Goal: Task Accomplishment & Management: Manage account settings

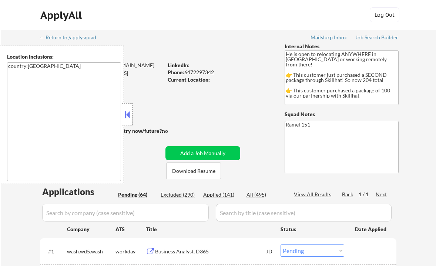
select select ""pending""
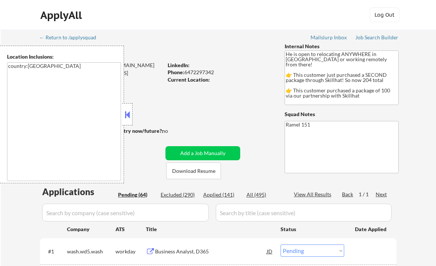
select select ""pending""
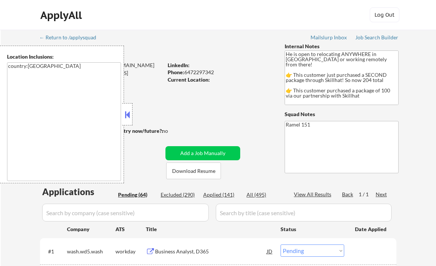
select select ""pending""
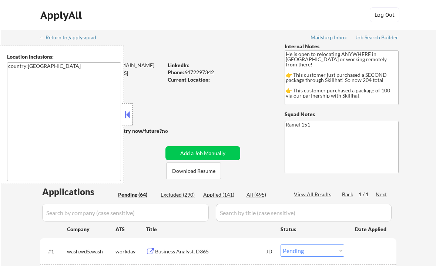
select select ""pending""
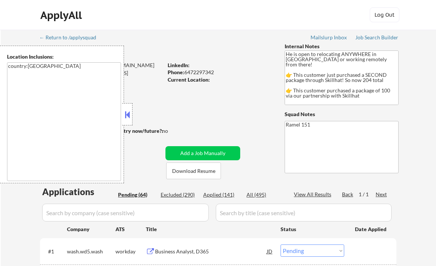
select select ""pending""
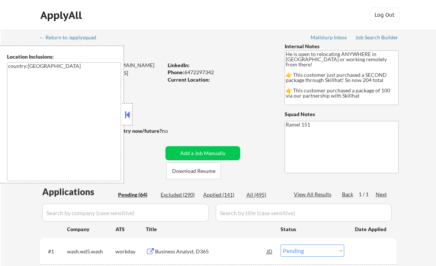
select select ""pending""
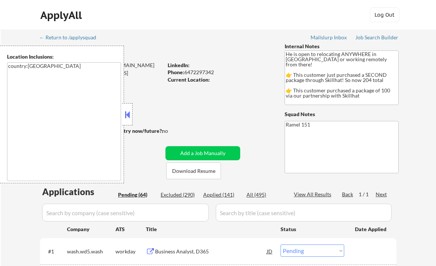
select select ""pending""
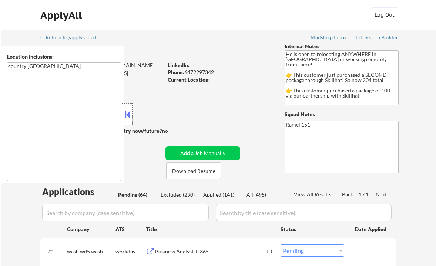
select select ""pending""
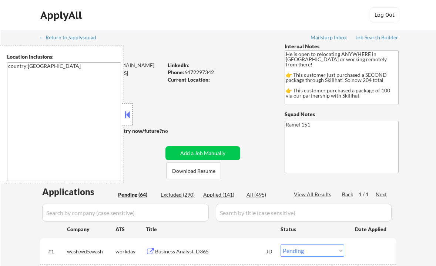
select select ""pending""
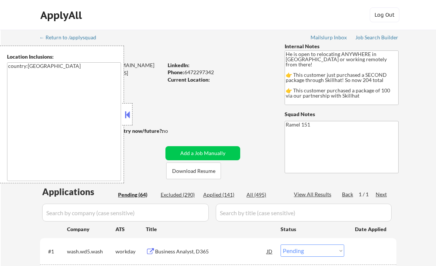
select select ""pending""
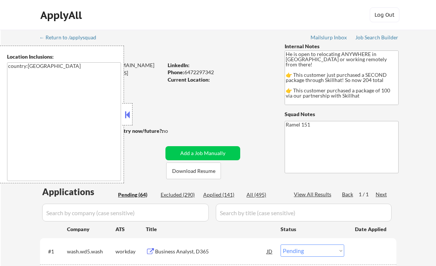
select select ""pending""
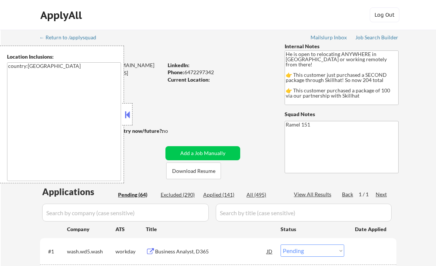
select select ""pending""
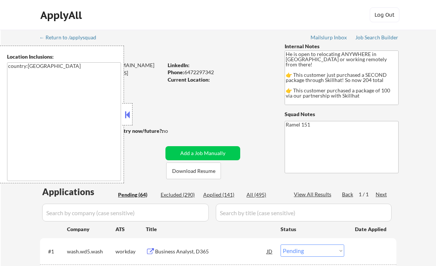
select select ""pending""
click at [130, 113] on button at bounding box center [127, 114] width 8 height 11
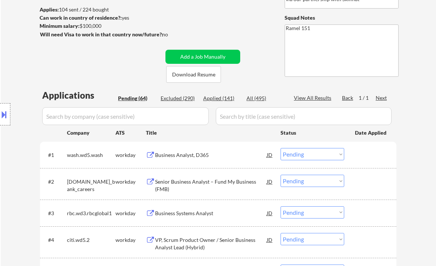
scroll to position [49, 0]
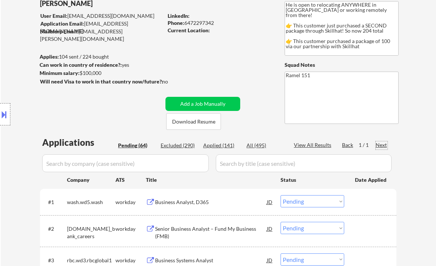
click at [383, 145] on div "Next" at bounding box center [382, 144] width 12 height 7
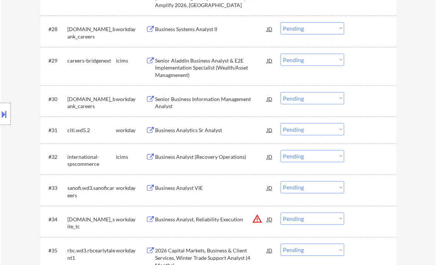
scroll to position [1136, 0]
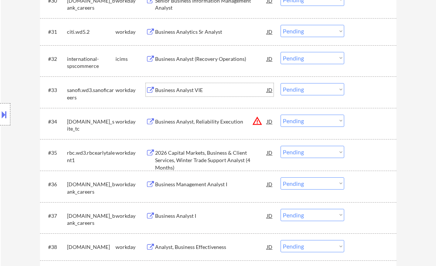
click at [172, 91] on div "Business Analyst VIE" at bounding box center [211, 89] width 112 height 7
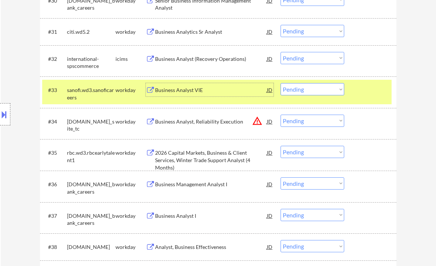
click at [293, 90] on select "Choose an option... Pending Applied Excluded (Questions) Excluded (Expired) Exc…" at bounding box center [313, 89] width 64 height 12
click at [281, 83] on select "Choose an option... Pending Applied Excluded (Questions) Excluded (Expired) Exc…" at bounding box center [313, 89] width 64 height 12
click at [177, 120] on div "Business Analyst, Reliability Execution" at bounding box center [211, 121] width 112 height 7
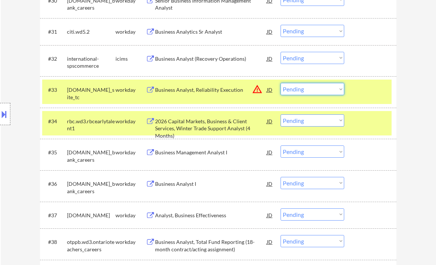
click at [295, 90] on select "Choose an option... Pending Applied Excluded (Questions) Excluded (Expired) Exc…" at bounding box center [313, 89] width 64 height 12
click at [281, 83] on select "Choose an option... Pending Applied Excluded (Questions) Excluded (Expired) Exc…" at bounding box center [313, 89] width 64 height 12
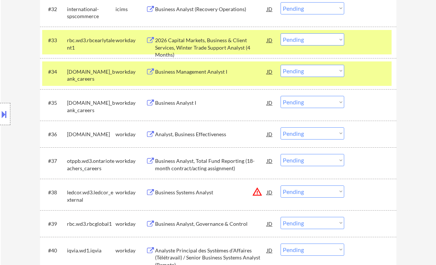
click at [295, 41] on select "Choose an option... Pending Applied Excluded (Questions) Excluded (Expired) Exc…" at bounding box center [313, 39] width 64 height 12
click at [281, 33] on select "Choose an option... Pending Applied Excluded (Questions) Excluded (Expired) Exc…" at bounding box center [313, 39] width 64 height 12
select select ""pending""
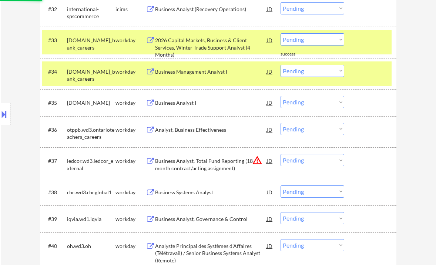
click at [202, 74] on div "Business Management Analyst I" at bounding box center [211, 71] width 112 height 7
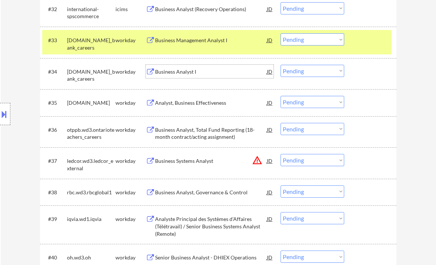
click at [303, 73] on select "Choose an option... Pending Applied Excluded (Questions) Excluded (Expired) Exc…" at bounding box center [313, 71] width 64 height 12
click at [281, 65] on select "Choose an option... Pending Applied Excluded (Questions) Excluded (Expired) Exc…" at bounding box center [313, 71] width 64 height 12
select select ""pending""
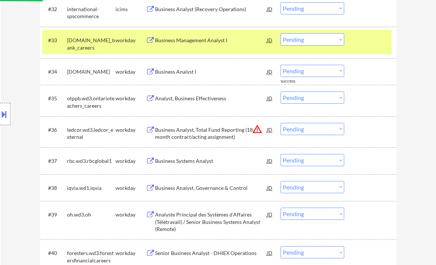
scroll to position [1235, 0]
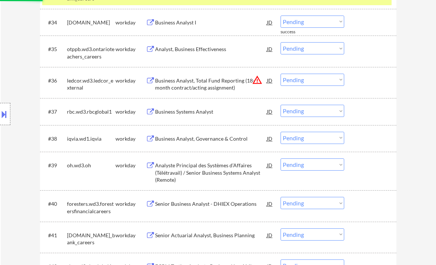
click at [195, 87] on div "Business Analyst, Total Fund Reporting (18-month contract/acting assignment)" at bounding box center [211, 83] width 112 height 18
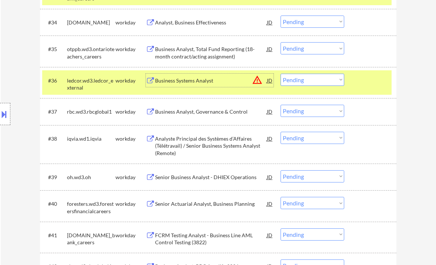
click at [306, 82] on select "Choose an option... Pending Applied Excluded (Questions) Excluded (Expired) Exc…" at bounding box center [313, 80] width 64 height 12
click at [281, 74] on select "Choose an option... Pending Applied Excluded (Questions) Excluded (Expired) Exc…" at bounding box center [313, 80] width 64 height 12
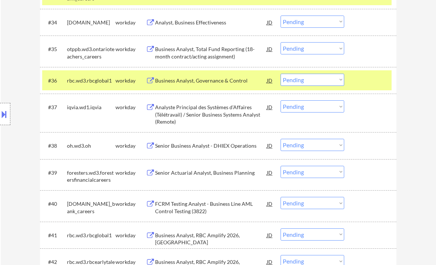
click at [200, 82] on div "Business Analyst, Governance & Control" at bounding box center [211, 80] width 112 height 7
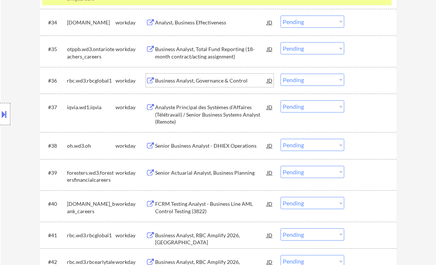
click at [312, 79] on select "Choose an option... Pending Applied Excluded (Questions) Excluded (Expired) Exc…" at bounding box center [313, 80] width 64 height 12
click at [281, 74] on select "Choose an option... Pending Applied Excluded (Questions) Excluded (Expired) Exc…" at bounding box center [313, 80] width 64 height 12
click at [189, 113] on div "Analyste Principal des Systèmes d’Affaires (Télétravail) / Senior Business Syst…" at bounding box center [211, 115] width 112 height 22
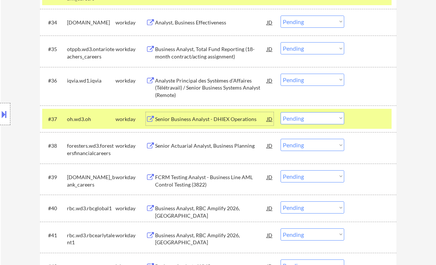
click at [317, 79] on select "Choose an option... Pending Applied Excluded (Questions) Excluded (Expired) Exc…" at bounding box center [313, 80] width 64 height 12
click at [281, 74] on select "Choose an option... Pending Applied Excluded (Questions) Excluded (Expired) Exc…" at bounding box center [313, 80] width 64 height 12
click at [209, 120] on div "Senior Business Analyst - DHIEX Operations" at bounding box center [211, 119] width 112 height 7
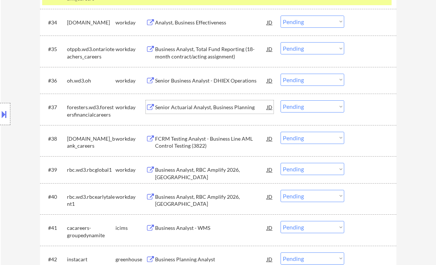
click at [310, 82] on select "Choose an option... Pending Applied Excluded (Questions) Excluded (Expired) Exc…" at bounding box center [313, 80] width 64 height 12
click at [281, 74] on select "Choose an option... Pending Applied Excluded (Questions) Excluded (Expired) Exc…" at bounding box center [313, 80] width 64 height 12
click at [209, 112] on div "Senior Actuarial Analyst, Business Planning" at bounding box center [211, 106] width 112 height 13
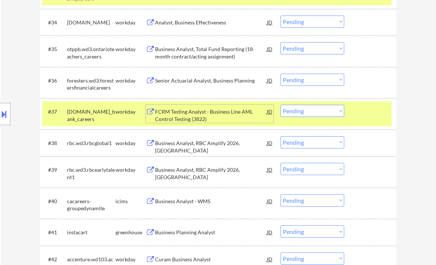
click at [306, 81] on select "Choose an option... Pending Applied Excluded (Questions) Excluded (Expired) Exc…" at bounding box center [313, 80] width 64 height 12
click at [281, 74] on select "Choose an option... Pending Applied Excluded (Questions) Excluded (Expired) Exc…" at bounding box center [313, 80] width 64 height 12
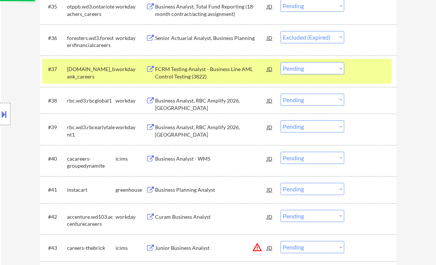
scroll to position [1284, 0]
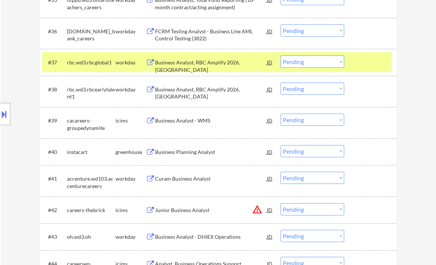
click at [303, 29] on select "Choose an option... Pending Applied Excluded (Questions) Excluded (Expired) Exc…" at bounding box center [313, 30] width 64 height 12
click at [281, 24] on select "Choose an option... Pending Applied Excluded (Questions) Excluded (Expired) Exc…" at bounding box center [313, 30] width 64 height 12
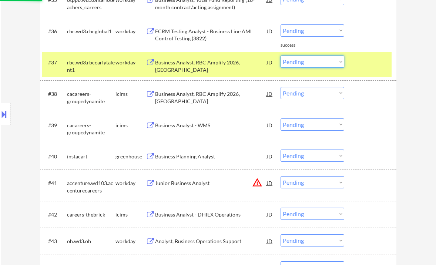
drag, startPoint x: 298, startPoint y: 62, endPoint x: 302, endPoint y: 67, distance: 7.1
click at [298, 62] on select "Choose an option... Pending Applied Excluded (Questions) Excluded (Expired) Exc…" at bounding box center [313, 62] width 64 height 12
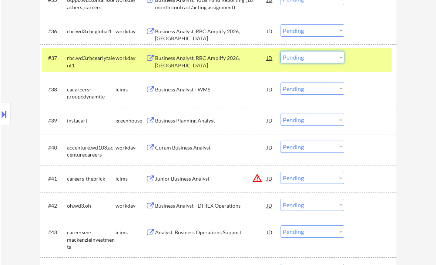
drag, startPoint x: 303, startPoint y: 30, endPoint x: 303, endPoint y: 36, distance: 5.9
click at [303, 30] on select "Choose an option... Pending Applied Excluded (Questions) Excluded (Expired) Exc…" at bounding box center [313, 30] width 64 height 12
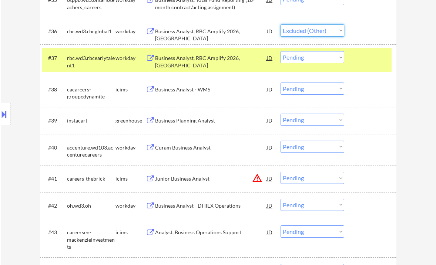
click at [281, 24] on select "Choose an option... Pending Applied Excluded (Questions) Excluded (Expired) Exc…" at bounding box center [313, 30] width 64 height 12
click at [303, 58] on select "Choose an option... Pending Applied Excluded (Questions) Excluded (Expired) Exc…" at bounding box center [313, 57] width 64 height 12
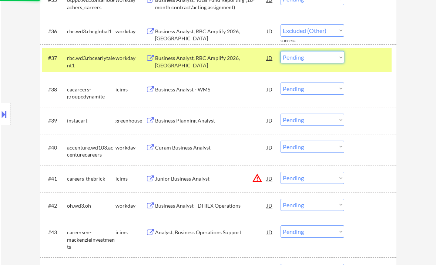
select select ""pending""
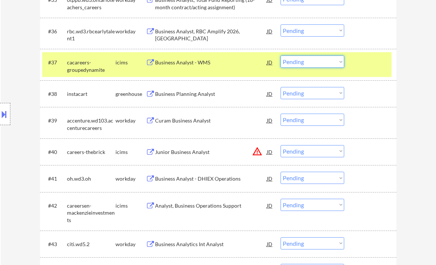
drag, startPoint x: 398, startPoint y: 70, endPoint x: 395, endPoint y: 71, distance: 4.0
click at [183, 95] on div "Business Planning Analyst" at bounding box center [211, 93] width 112 height 7
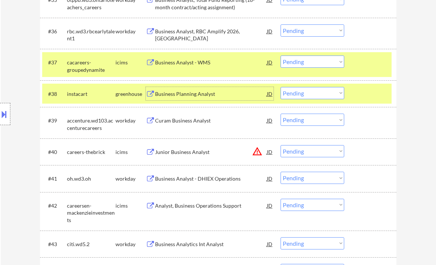
click at [312, 90] on select "Choose an option... Pending Applied Excluded (Questions) Excluded (Expired) Exc…" at bounding box center [313, 93] width 64 height 12
click at [281, 87] on select "Choose an option... Pending Applied Excluded (Questions) Excluded (Expired) Exc…" at bounding box center [313, 93] width 64 height 12
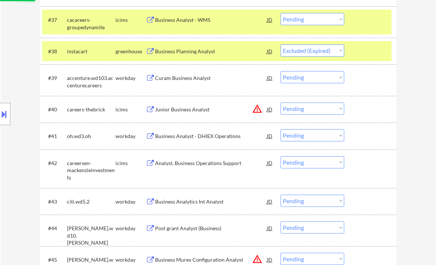
scroll to position [1334, 0]
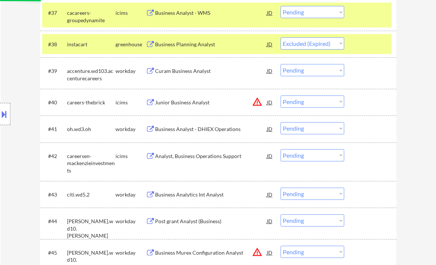
click at [187, 74] on div "Curam Business Analyst" at bounding box center [211, 70] width 112 height 7
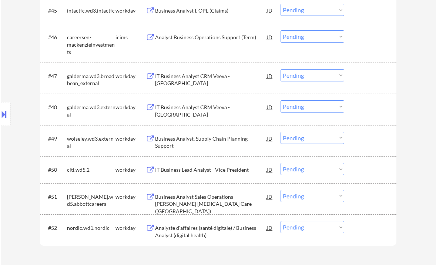
scroll to position [1246, 0]
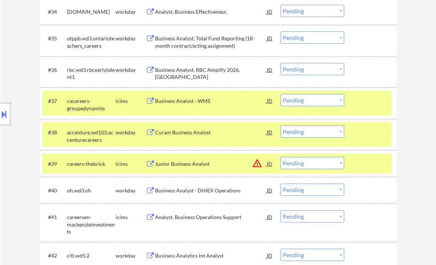
drag, startPoint x: 307, startPoint y: 128, endPoint x: 312, endPoint y: 137, distance: 10.6
click at [307, 128] on select "Choose an option... Pending Applied Excluded (Questions) Excluded (Expired) Exc…" at bounding box center [313, 132] width 64 height 12
click at [281, 126] on select "Choose an option... Pending Applied Excluded (Questions) Excluded (Expired) Exc…" at bounding box center [313, 132] width 64 height 12
select select ""pending""
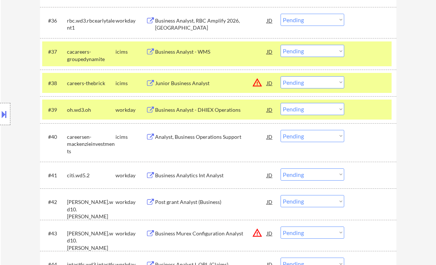
scroll to position [1345, 0]
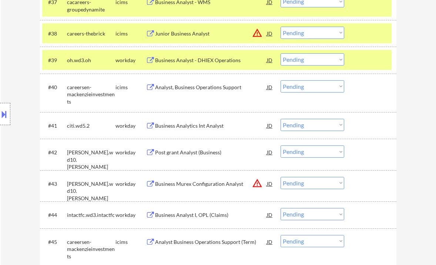
click at [191, 126] on div "Business Analytics Int Analyst" at bounding box center [211, 125] width 112 height 7
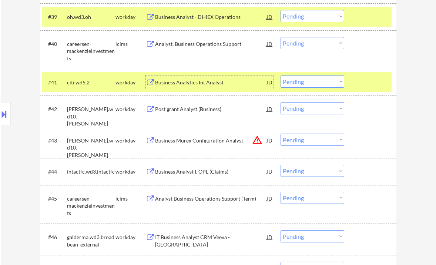
scroll to position [1394, 0]
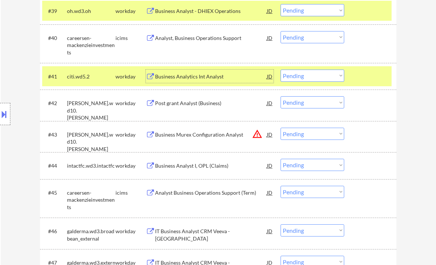
click at [205, 104] on div "Post grant Analyst (Business)" at bounding box center [211, 103] width 112 height 7
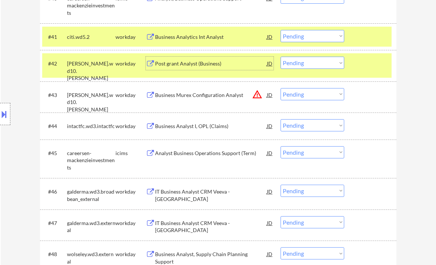
scroll to position [1493, 0]
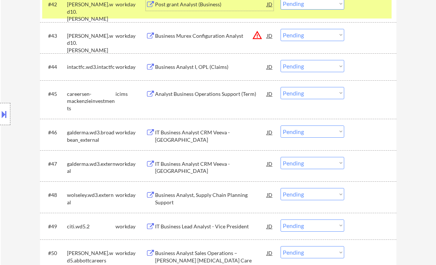
click at [182, 133] on div "IT Business Analyst CRM Veeva - Canada" at bounding box center [211, 136] width 112 height 14
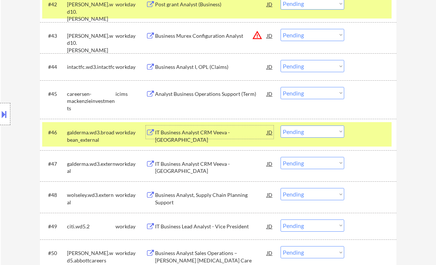
click at [306, 132] on select "Choose an option... Pending Applied Excluded (Questions) Excluded (Expired) Exc…" at bounding box center [313, 132] width 64 height 12
click at [281, 126] on select "Choose an option... Pending Applied Excluded (Questions) Excluded (Expired) Exc…" at bounding box center [313, 132] width 64 height 12
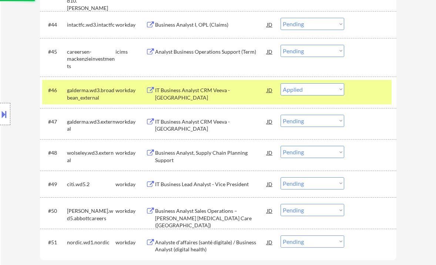
scroll to position [1542, 0]
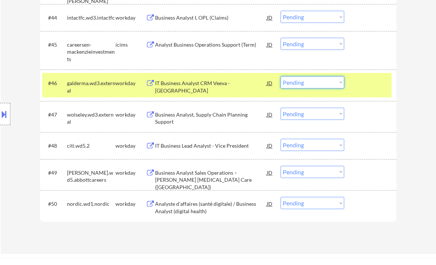
click at [306, 85] on select "Choose an option... Pending Applied Excluded (Questions) Excluded (Expired) Exc…" at bounding box center [313, 82] width 64 height 12
click at [281, 76] on select "Choose an option... Pending Applied Excluded (Questions) Excluded (Expired) Exc…" at bounding box center [313, 82] width 64 height 12
click at [188, 115] on div "Business Analyst, Supply Chain Planning Support" at bounding box center [211, 118] width 112 height 14
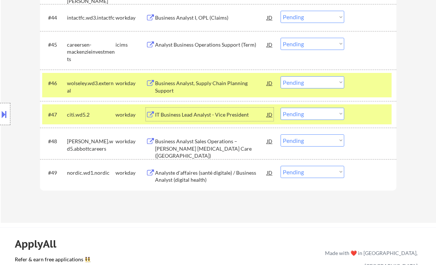
click at [311, 81] on select "Choose an option... Pending Applied Excluded (Questions) Excluded (Expired) Exc…" at bounding box center [313, 82] width 64 height 12
click at [281, 76] on select "Choose an option... Pending Applied Excluded (Questions) Excluded (Expired) Exc…" at bounding box center [313, 82] width 64 height 12
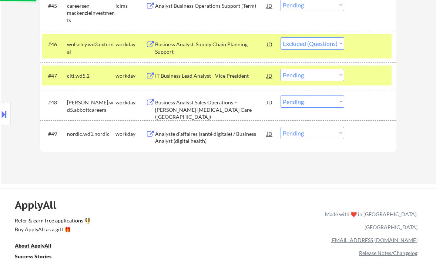
scroll to position [1591, 0]
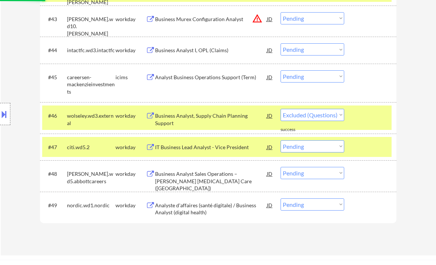
select select ""pending""
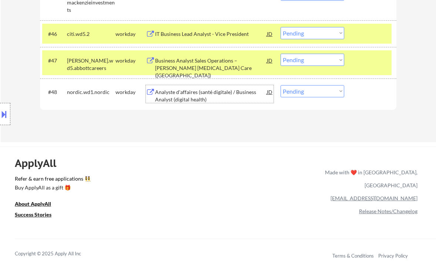
click at [180, 96] on div "Analyste d'affaires (santé digitale) / Business Analyst (digital health)" at bounding box center [211, 96] width 112 height 14
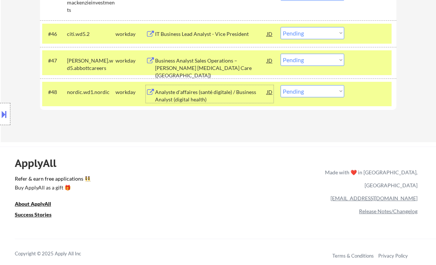
scroll to position [1542, 0]
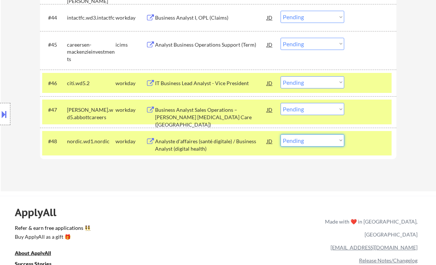
click at [299, 144] on select "Choose an option... Pending Applied Excluded (Questions) Excluded (Expired) Exc…" at bounding box center [313, 140] width 64 height 12
select select ""excluded__bad_match_""
click at [281, 134] on select "Choose an option... Pending Applied Excluded (Questions) Excluded (Expired) Exc…" at bounding box center [313, 140] width 64 height 12
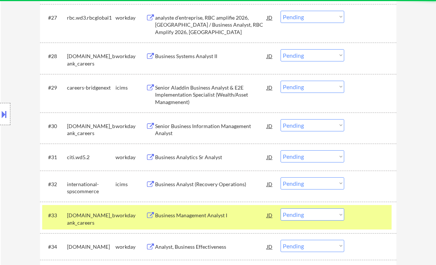
scroll to position [949, 0]
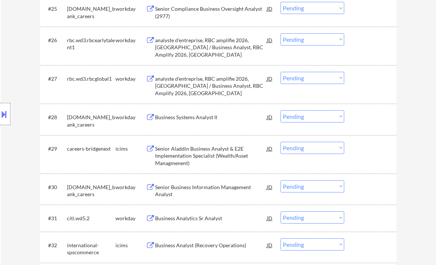
click at [313, 42] on select "Choose an option... Pending Applied Excluded (Questions) Excluded (Expired) Exc…" at bounding box center [313, 39] width 64 height 12
click at [281, 33] on select "Choose an option... Pending Applied Excluded (Questions) Excluded (Expired) Exc…" at bounding box center [313, 39] width 64 height 12
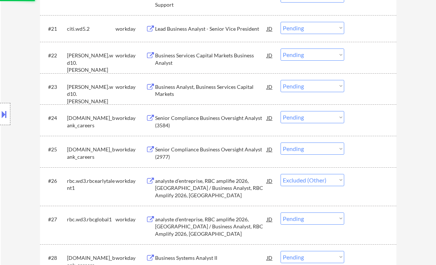
scroll to position [801, 0]
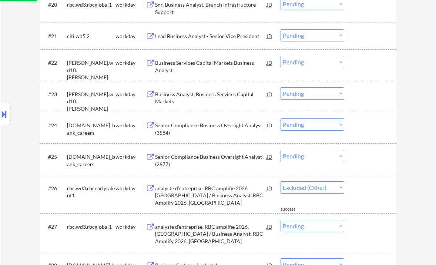
select select ""pending""
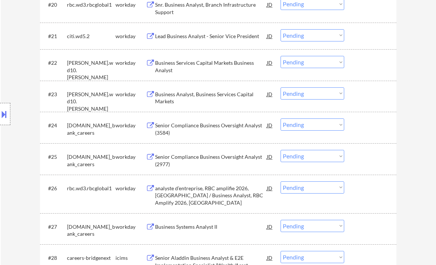
click at [203, 65] on div "Business Services Capital Markets Business Analyst" at bounding box center [211, 66] width 112 height 14
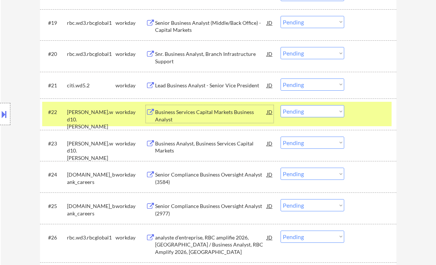
scroll to position [702, 0]
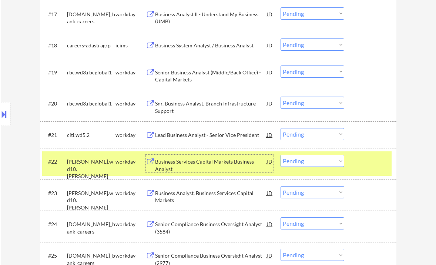
drag, startPoint x: 302, startPoint y: 133, endPoint x: 306, endPoint y: 140, distance: 7.1
click at [302, 133] on select "Choose an option... Pending Applied Excluded (Questions) Excluded (Expired) Exc…" at bounding box center [313, 134] width 64 height 12
select select ""excluded__other_""
click at [281, 128] on select "Choose an option... Pending Applied Excluded (Questions) Excluded (Expired) Exc…" at bounding box center [313, 134] width 64 height 12
drag, startPoint x: 311, startPoint y: 104, endPoint x: 313, endPoint y: 109, distance: 4.3
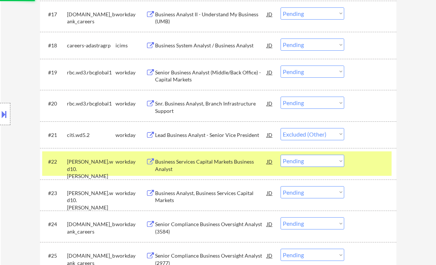
click at [311, 104] on select "Choose an option... Pending Applied Excluded (Questions) Excluded (Expired) Exc…" at bounding box center [313, 103] width 64 height 12
select select ""excluded__other_""
click at [281, 97] on select "Choose an option... Pending Applied Excluded (Questions) Excluded (Expired) Exc…" at bounding box center [313, 103] width 64 height 12
select select ""pending""
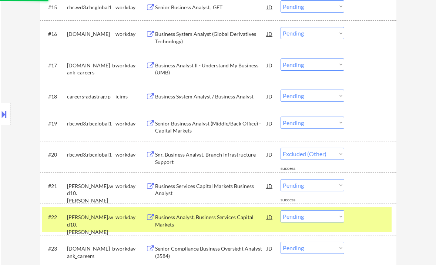
scroll to position [604, 0]
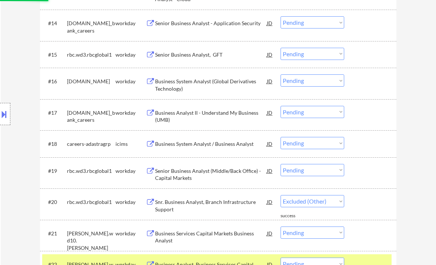
select select ""pending""
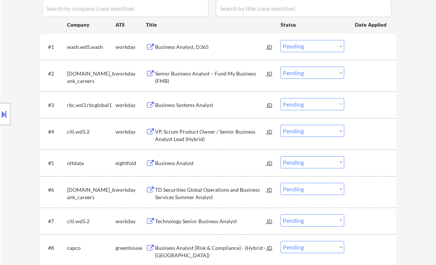
scroll to position [159, 0]
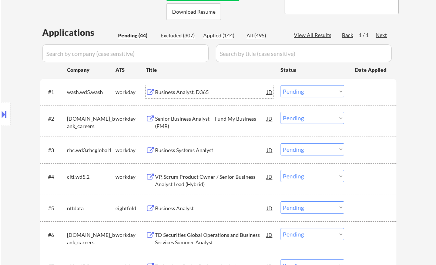
click at [185, 93] on div "Business Analyst, D365" at bounding box center [211, 92] width 112 height 7
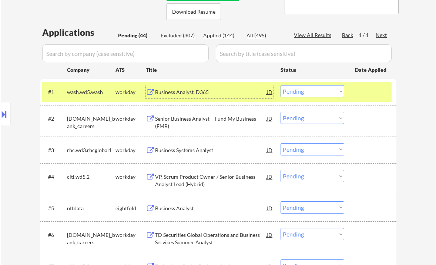
click at [305, 90] on select "Choose an option... Pending Applied Excluded (Questions) Excluded (Expired) Exc…" at bounding box center [313, 91] width 64 height 12
click at [281, 85] on select "Choose an option... Pending Applied Excluded (Questions) Excluded (Expired) Exc…" at bounding box center [313, 91] width 64 height 12
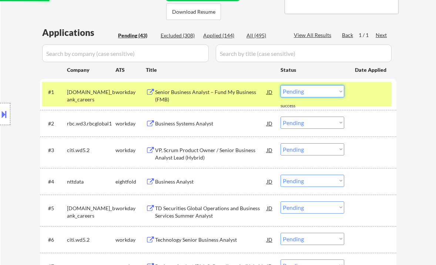
click at [299, 93] on select "Choose an option... Pending Applied Excluded (Questions) Excluded (Expired) Exc…" at bounding box center [313, 91] width 64 height 12
click at [281, 85] on select "Choose an option... Pending Applied Excluded (Questions) Excluded (Expired) Exc…" at bounding box center [313, 91] width 64 height 12
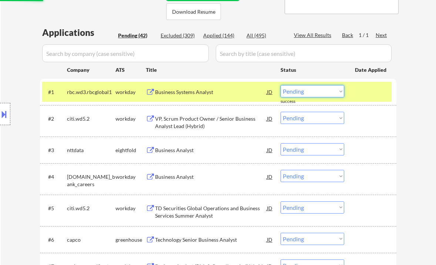
drag, startPoint x: 290, startPoint y: 91, endPoint x: 303, endPoint y: 97, distance: 13.4
click at [290, 91] on select "Choose an option... Pending Applied Excluded (Questions) Excluded (Expired) Exc…" at bounding box center [313, 91] width 64 height 12
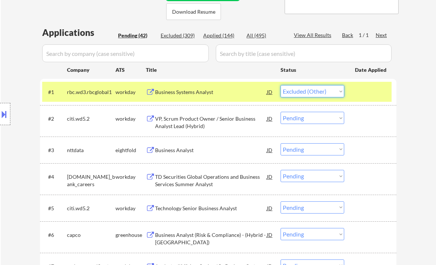
click at [281, 85] on select "Choose an option... Pending Applied Excluded (Questions) Excluded (Expired) Exc…" at bounding box center [313, 91] width 64 height 12
click at [198, 120] on div "VP, Scrum Product Owner / Senior Business Analyst Lead (Hybrid)" at bounding box center [211, 122] width 112 height 14
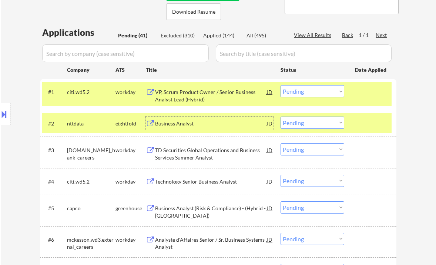
click at [318, 90] on select "Choose an option... Pending Applied Excluded (Questions) Excluded (Expired) Exc…" at bounding box center [313, 91] width 64 height 12
click at [281, 85] on select "Choose an option... Pending Applied Excluded (Questions) Excluded (Expired) Exc…" at bounding box center [313, 91] width 64 height 12
select select ""pending""
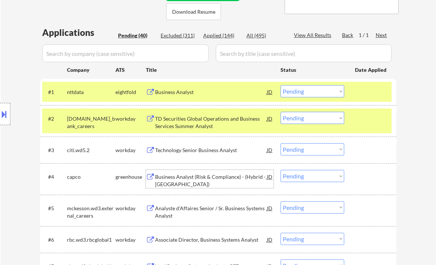
click at [192, 178] on div "Business Analyst (Risk & Compliance) - (Hybrid - Toronto)" at bounding box center [211, 180] width 112 height 14
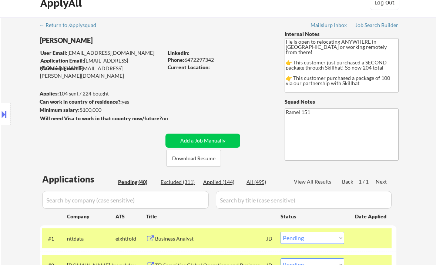
scroll to position [11, 0]
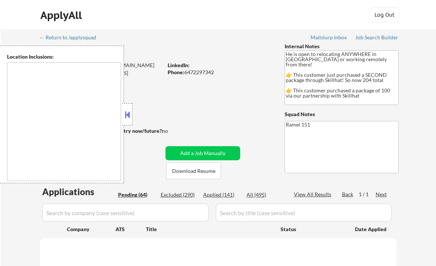
click at [129, 116] on button at bounding box center [127, 114] width 8 height 11
select select ""pending""
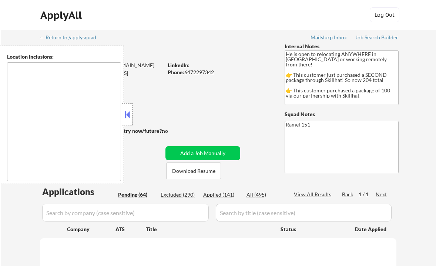
select select ""pending""
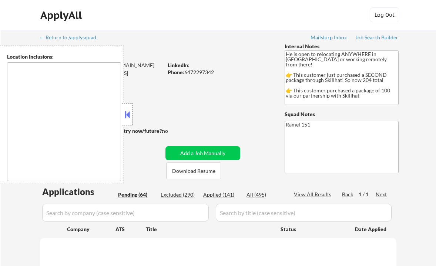
select select ""pending""
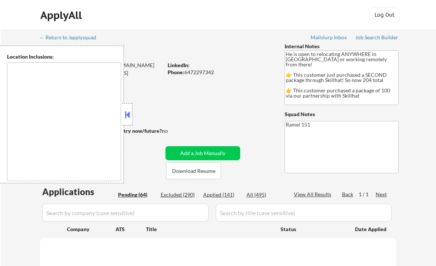
select select ""pending""
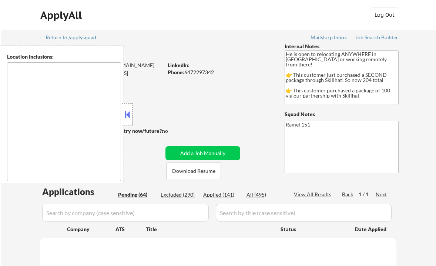
select select ""pending""
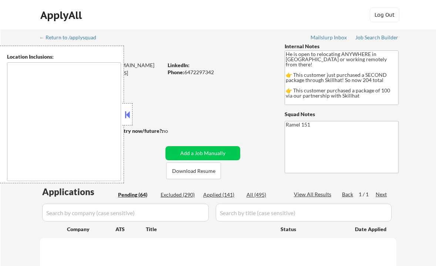
select select ""pending""
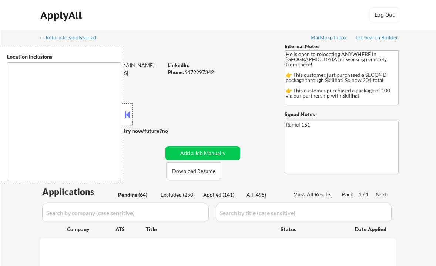
select select ""pending""
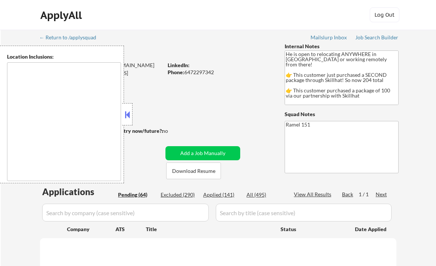
select select ""pending""
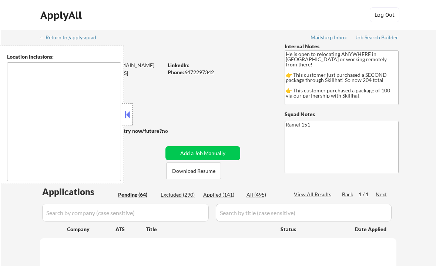
select select ""pending""
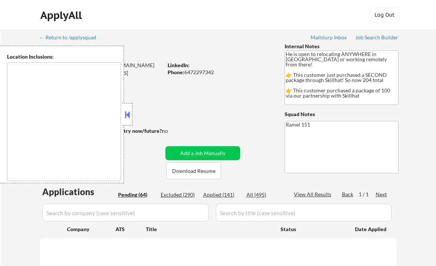
select select ""pending""
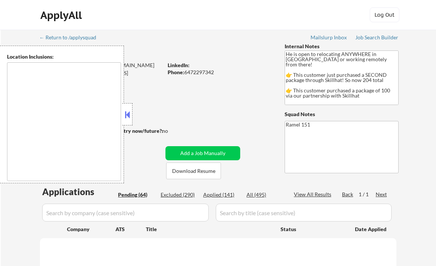
select select ""pending""
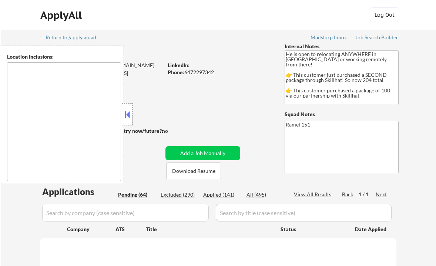
select select ""pending""
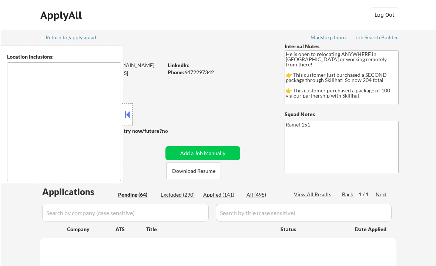
select select ""pending""
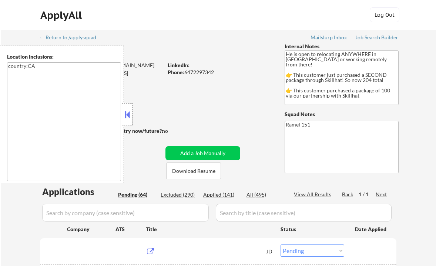
type textarea "country:CA"
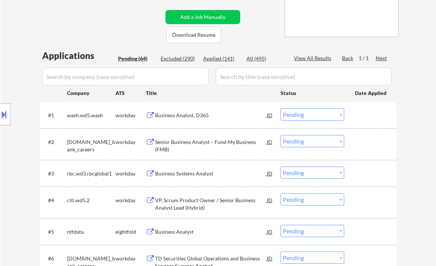
scroll to position [148, 0]
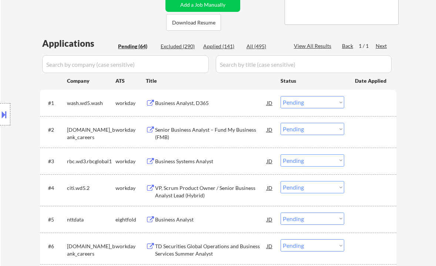
click at [313, 45] on div "View All Results" at bounding box center [314, 45] width 40 height 7
click at [223, 49] on div "Applied (141)" at bounding box center [221, 46] width 37 height 7
select select ""applied""
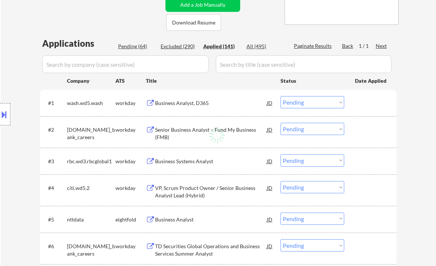
select select ""applied""
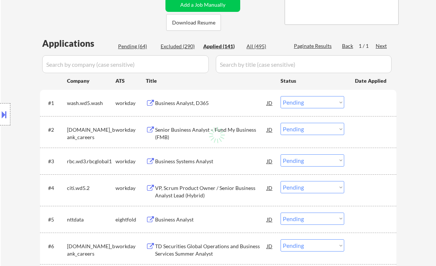
select select ""applied""
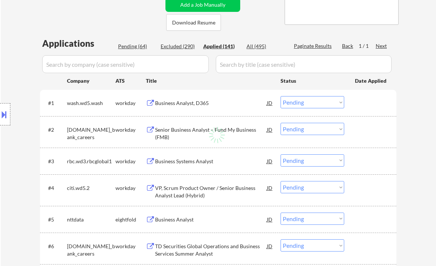
select select ""applied""
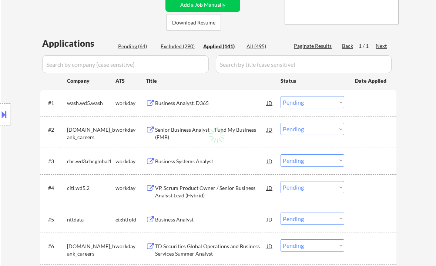
select select ""applied""
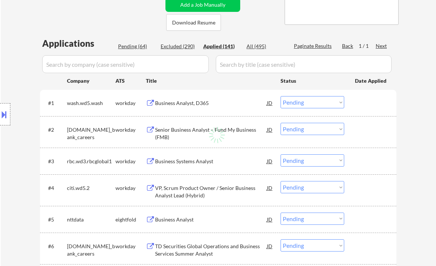
select select ""applied""
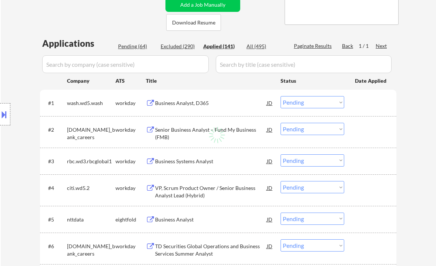
select select ""applied""
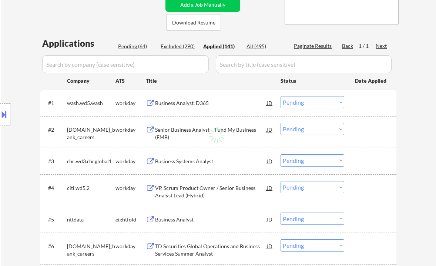
select select ""applied""
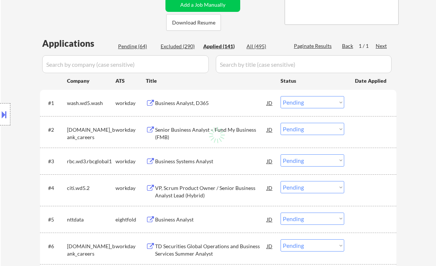
select select ""applied""
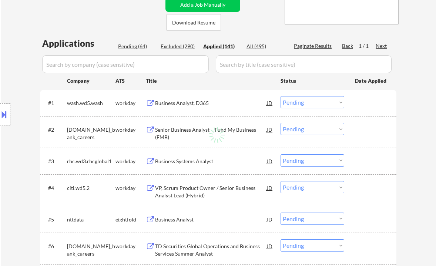
select select ""applied""
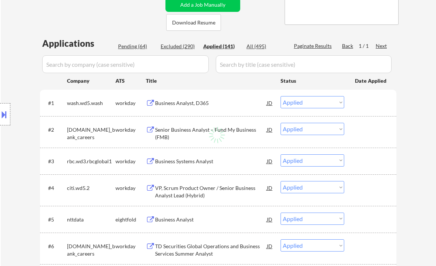
select select ""applied""
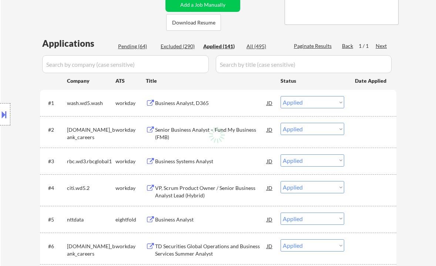
select select ""applied""
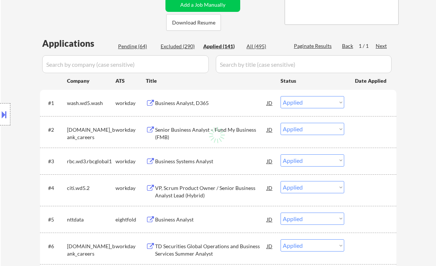
select select ""applied""
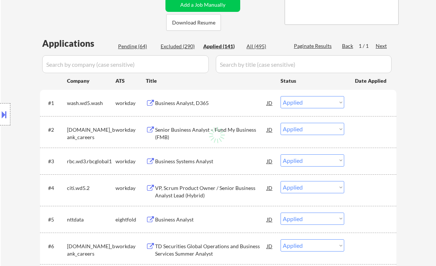
select select ""applied""
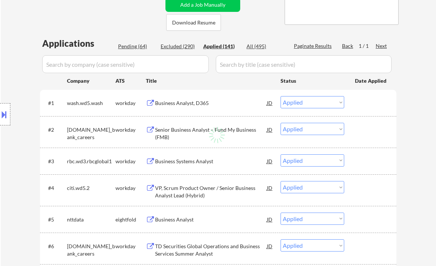
select select ""applied""
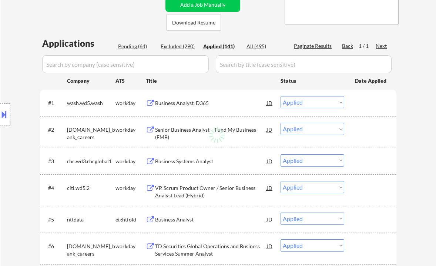
select select ""applied""
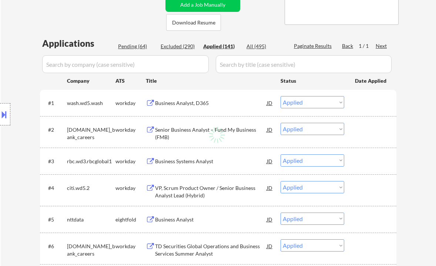
select select ""applied""
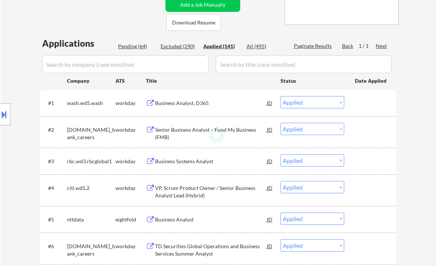
select select ""applied""
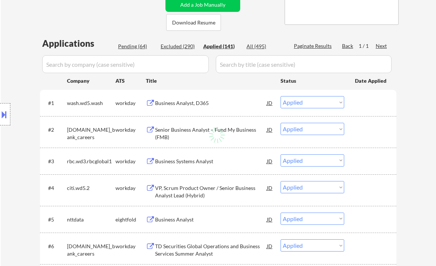
select select ""applied""
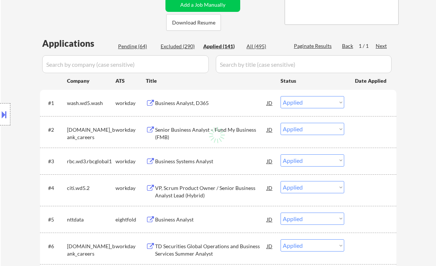
select select ""applied""
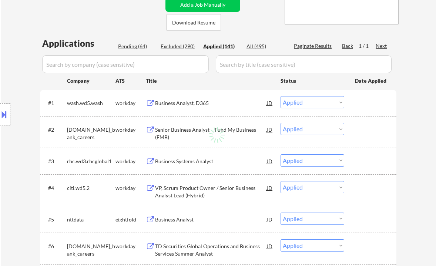
select select ""applied""
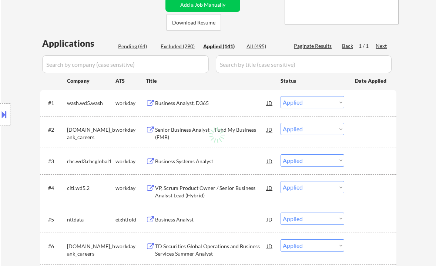
select select ""applied""
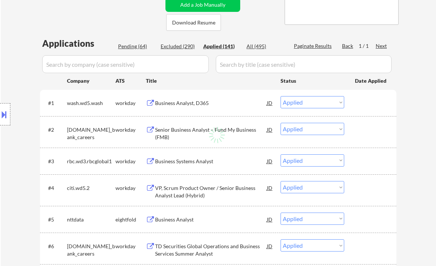
select select ""applied""
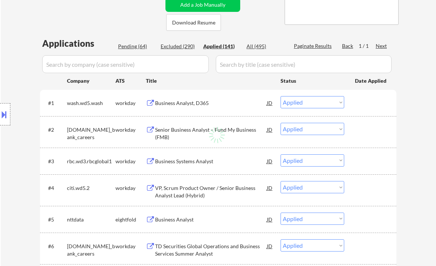
select select ""applied""
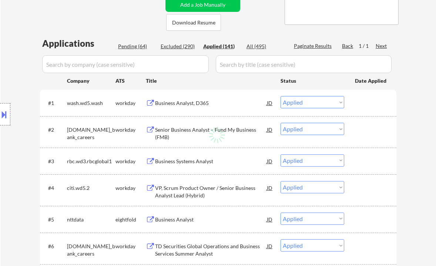
select select ""applied""
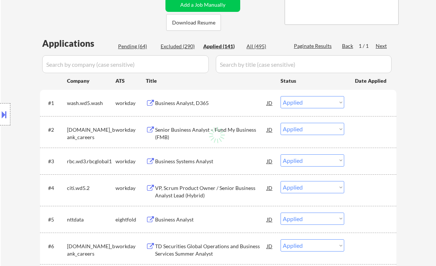
select select ""applied""
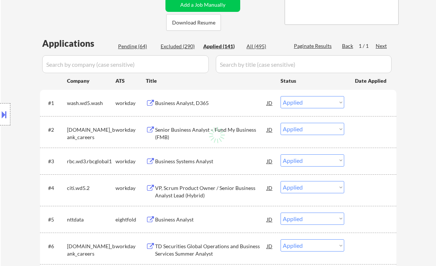
select select ""applied""
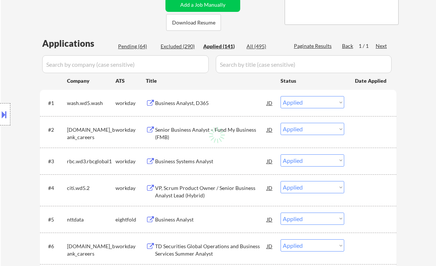
select select ""applied""
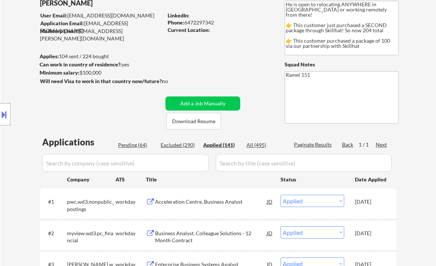
scroll to position [49, 0]
click at [228, 145] on div "Applied (141)" at bounding box center [221, 145] width 37 height 7
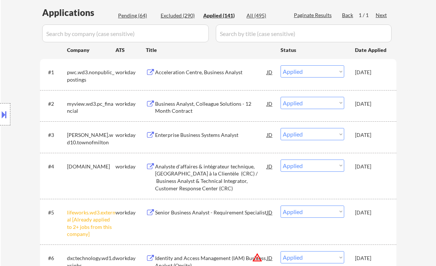
scroll to position [197, 0]
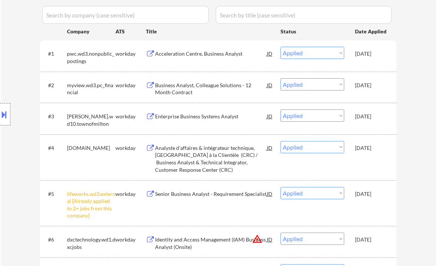
drag, startPoint x: 11, startPoint y: 144, endPoint x: 21, endPoint y: 127, distance: 19.4
click at [11, 144] on div "Location Inclusions: country:CA" at bounding box center [66, 114] width 133 height 137
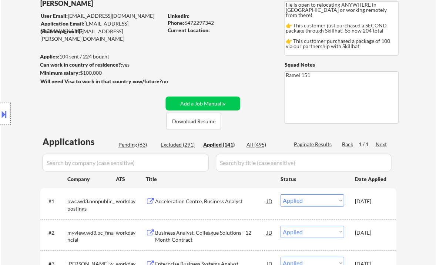
scroll to position [0, 0]
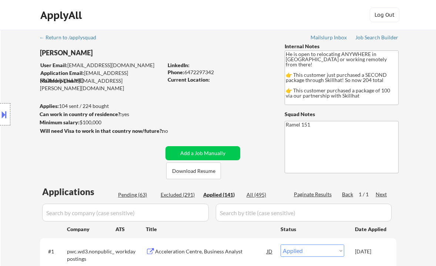
click at [203, 70] on div "Phone: 6472297342" at bounding box center [220, 72] width 105 height 7
copy div "6472297342"
click at [206, 72] on div "Phone: 6472297342" at bounding box center [220, 72] width 105 height 7
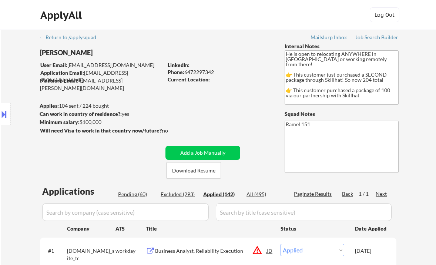
copy div "6472297342"
click at [207, 70] on div "Phone: 6472297342" at bounding box center [220, 72] width 105 height 7
copy div "6472297342"
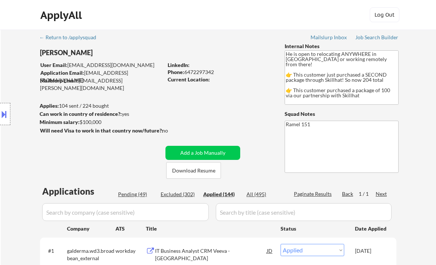
click at [24, 106] on div "Location Inclusions: country:CA" at bounding box center [66, 114] width 133 height 137
click at [207, 73] on div "Phone: 6472297342" at bounding box center [220, 72] width 105 height 7
copy div "6472297342"
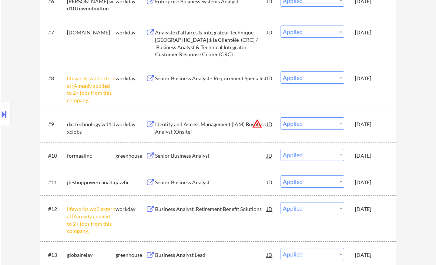
scroll to position [449, 0]
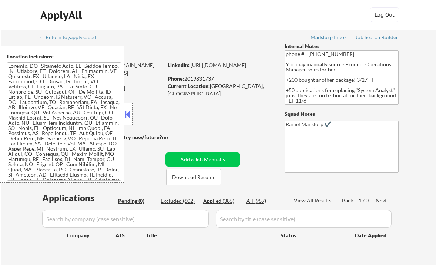
click at [130, 116] on button at bounding box center [127, 114] width 8 height 11
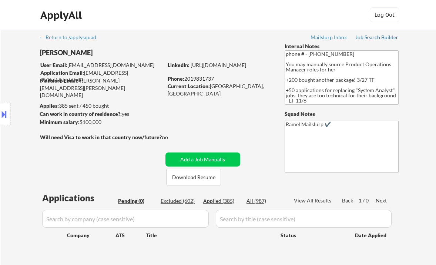
click at [363, 40] on link "Job Search Builder" at bounding box center [377, 37] width 43 height 7
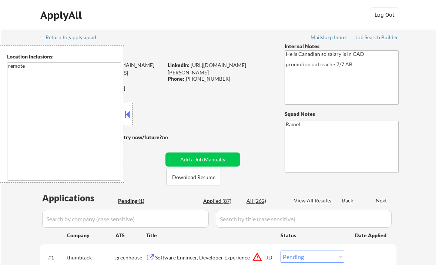
click at [127, 114] on button at bounding box center [127, 114] width 8 height 11
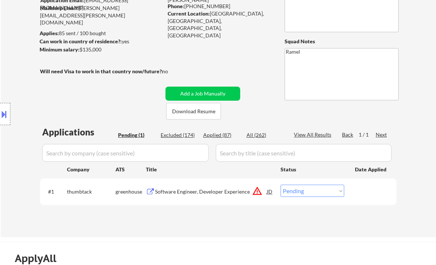
scroll to position [99, 0]
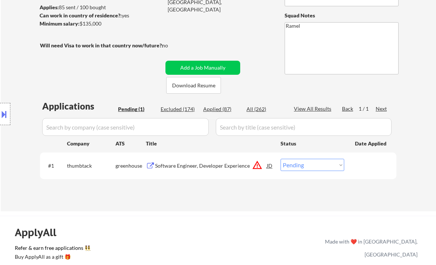
click at [221, 171] on div "Software Engineer, Developer Experience" at bounding box center [211, 165] width 112 height 13
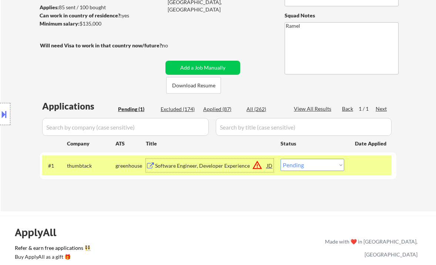
click at [7, 115] on button at bounding box center [4, 114] width 8 height 12
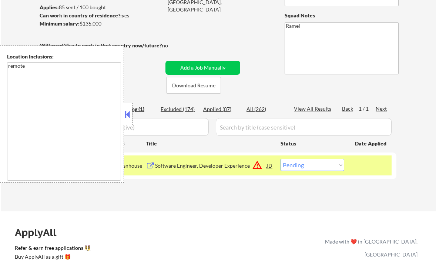
click at [127, 116] on button at bounding box center [127, 114] width 8 height 11
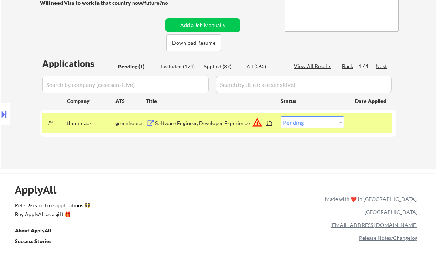
scroll to position [148, 0]
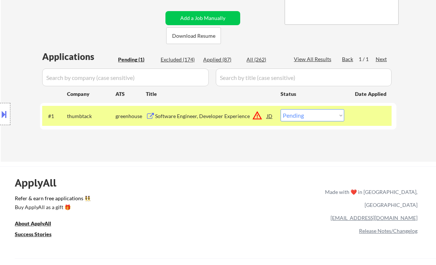
click at [306, 114] on select "Choose an option... Pending Applied Excluded (Questions) Excluded (Expired) Exc…" at bounding box center [313, 115] width 64 height 12
select select ""excluded__location_""
click at [281, 109] on select "Choose an option... Pending Applied Excluded (Questions) Excluded (Expired) Exc…" at bounding box center [313, 115] width 64 height 12
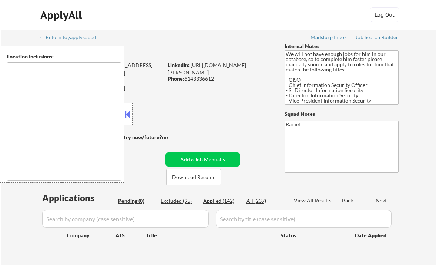
type textarea "Dallas, TX Irving, TX University Park, TX Highland Park, TX Addison, TX Farmers…"
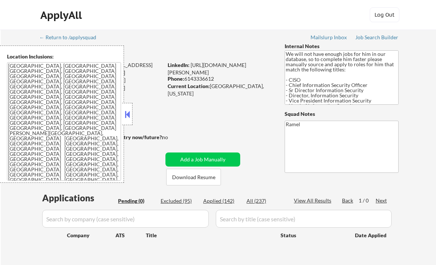
click at [132, 115] on div at bounding box center [127, 114] width 10 height 22
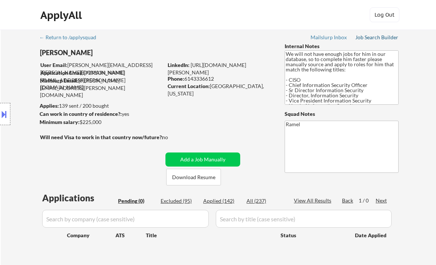
click at [373, 37] on div "Job Search Builder" at bounding box center [377, 37] width 43 height 5
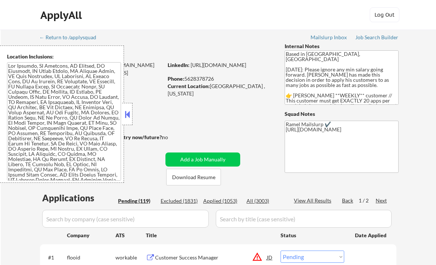
select select ""pending""
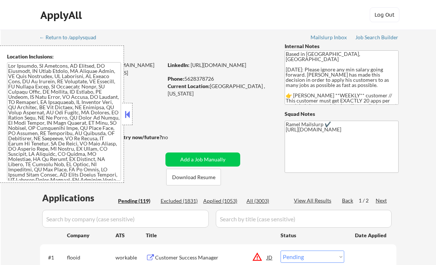
select select ""pending""
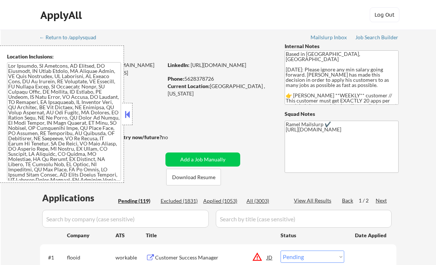
select select ""pending""
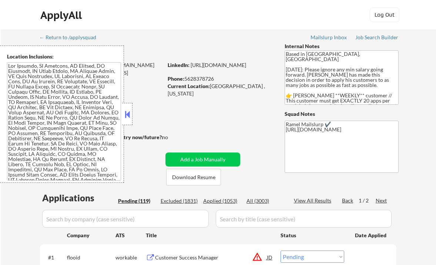
select select ""pending""
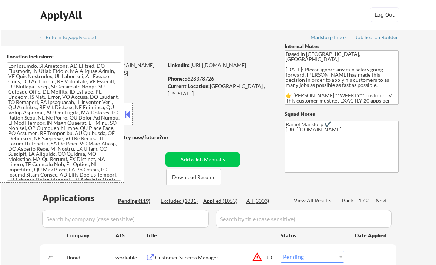
select select ""pending""
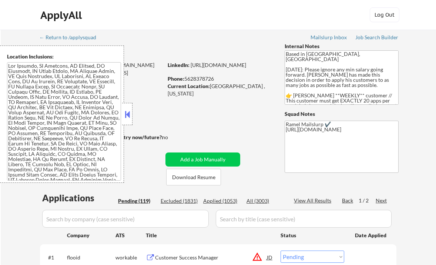
select select ""pending""
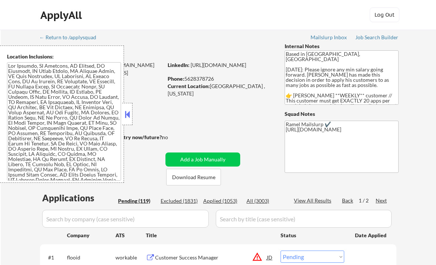
select select ""pending""
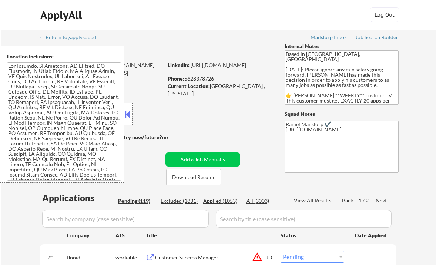
select select ""pending""
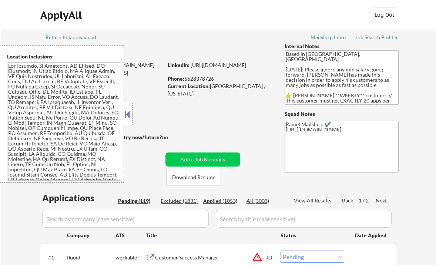
select select ""pending""
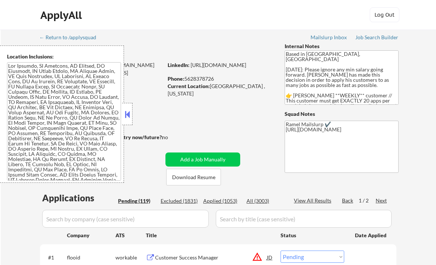
select select ""pending""
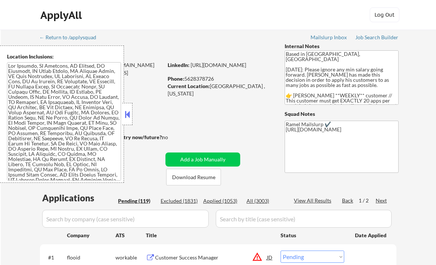
select select ""pending""
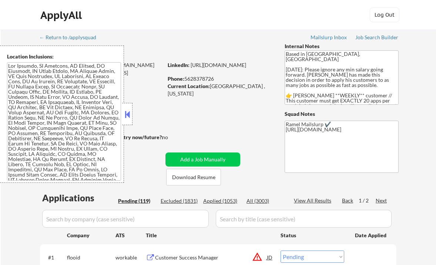
select select ""pending""
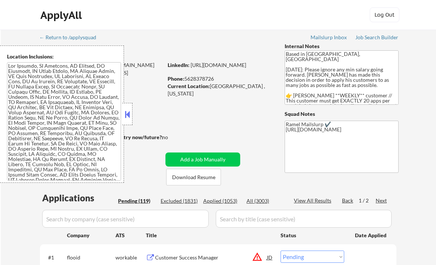
select select ""pending""
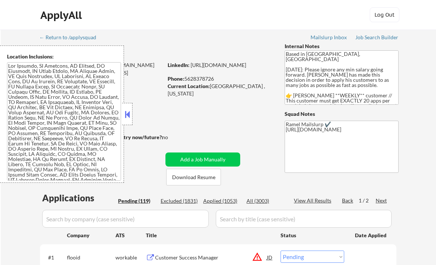
select select ""pending""
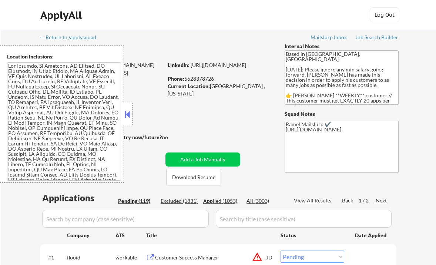
select select ""pending""
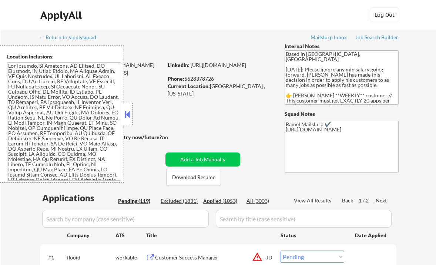
select select ""pending""
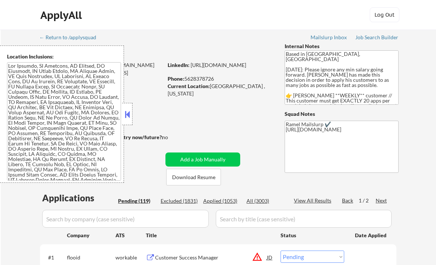
select select ""pending""
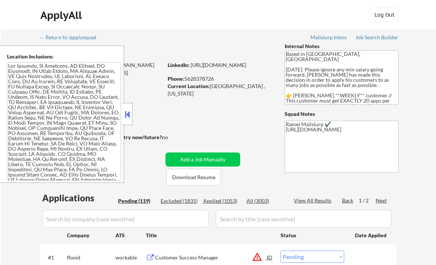
select select ""pending""
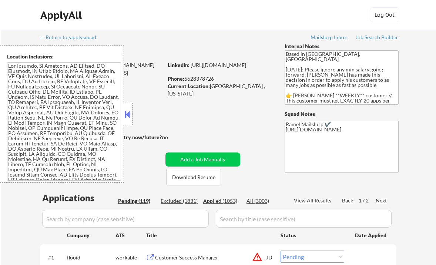
select select ""pending""
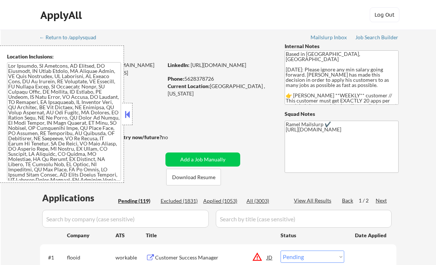
select select ""pending""
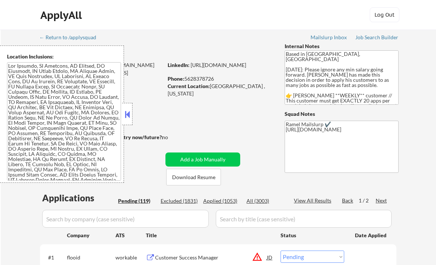
scroll to position [49, 0]
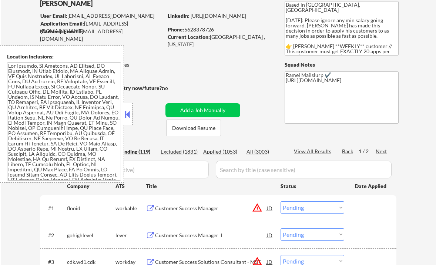
click at [124, 114] on button at bounding box center [127, 114] width 8 height 11
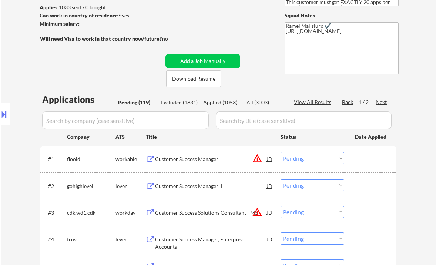
scroll to position [148, 0]
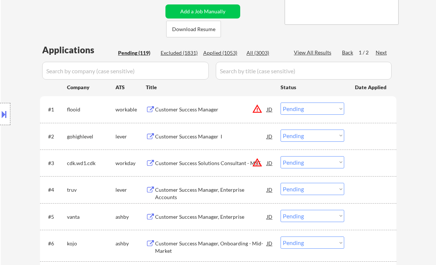
click at [175, 111] on div "Customer Success Manager" at bounding box center [211, 109] width 112 height 7
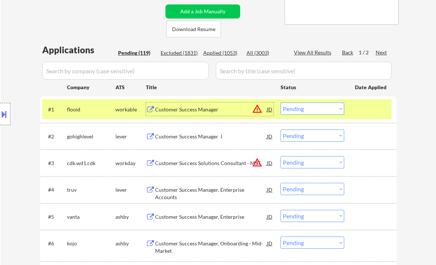
click at [302, 109] on select "Choose an option... Pending Applied Excluded (Questions) Excluded (Expired) Exc…" at bounding box center [313, 109] width 64 height 12
click at [281, 103] on select "Choose an option... Pending Applied Excluded (Questions) Excluded (Expired) Exc…" at bounding box center [313, 109] width 64 height 12
click at [200, 137] on div "Customer Success Manager I" at bounding box center [211, 136] width 112 height 7
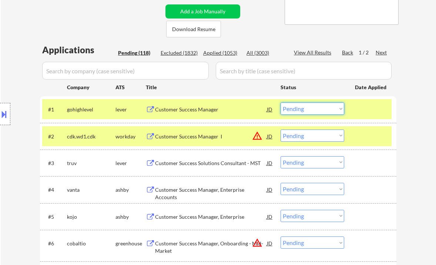
click at [312, 110] on select "Choose an option... Pending Applied Excluded (Questions) Excluded (Expired) Exc…" at bounding box center [313, 109] width 64 height 12
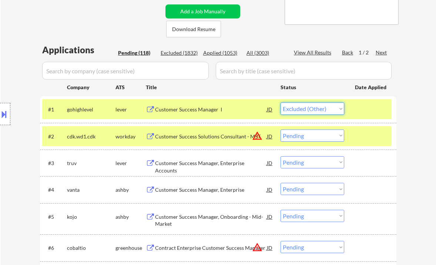
click at [281, 103] on select "Choose an option... Pending Applied Excluded (Questions) Excluded (Expired) Exc…" at bounding box center [313, 109] width 64 height 12
click at [206, 135] on div "Customer Success Solutions Consultant - MST" at bounding box center [211, 136] width 112 height 7
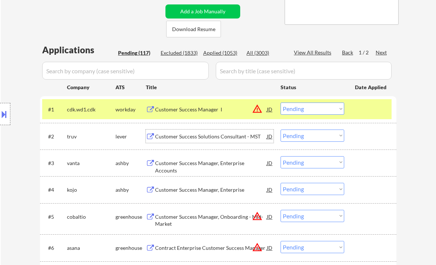
click at [296, 107] on select "Choose an option... Pending Applied Excluded (Questions) Excluded (Expired) Exc…" at bounding box center [313, 109] width 64 height 12
click at [281, 103] on select "Choose an option... Pending Applied Excluded (Questions) Excluded (Expired) Exc…" at bounding box center [313, 109] width 64 height 12
click at [207, 136] on div "Customer Success Solutions Consultant - MST" at bounding box center [211, 136] width 112 height 7
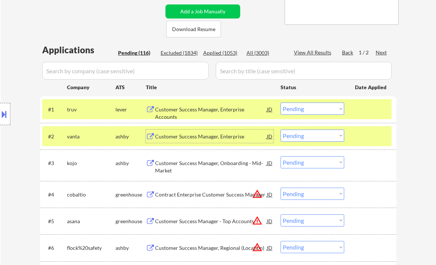
click at [314, 109] on select "Choose an option... Pending Applied Excluded (Questions) Excluded (Expired) Exc…" at bounding box center [313, 109] width 64 height 12
click at [281, 103] on select "Choose an option... Pending Applied Excluded (Questions) Excluded (Expired) Exc…" at bounding box center [313, 109] width 64 height 12
click at [184, 113] on div "Customer Success Manager, Enterprise Accounts" at bounding box center [211, 109] width 112 height 13
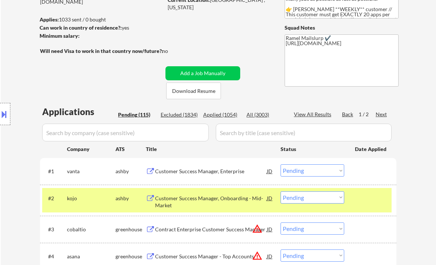
scroll to position [99, 0]
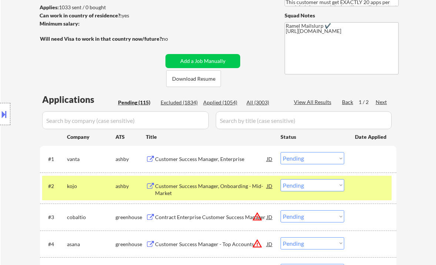
click at [299, 159] on select "Choose an option... Pending Applied Excluded (Questions) Excluded (Expired) Exc…" at bounding box center [313, 158] width 64 height 12
click at [281, 152] on select "Choose an option... Pending Applied Excluded (Questions) Excluded (Expired) Exc…" at bounding box center [313, 158] width 64 height 12
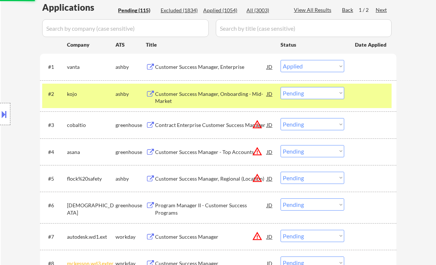
scroll to position [197, 0]
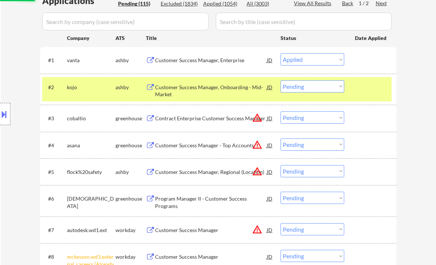
click at [210, 90] on div "Customer Success Manager, Onboarding - Mid-Market" at bounding box center [211, 91] width 112 height 14
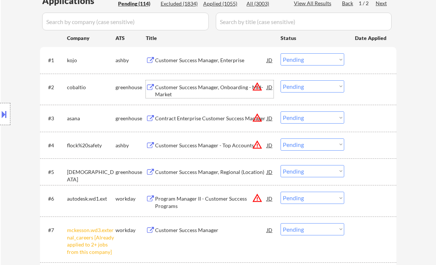
drag, startPoint x: 309, startPoint y: 62, endPoint x: 311, endPoint y: 65, distance: 3.9
click at [309, 62] on select "Choose an option... Pending Applied Excluded (Questions) Excluded (Expired) Exc…" at bounding box center [313, 59] width 64 height 12
click at [281, 53] on select "Choose an option... Pending Applied Excluded (Questions) Excluded (Expired) Exc…" at bounding box center [313, 59] width 64 height 12
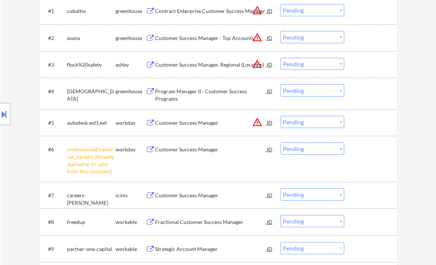
scroll to position [148, 0]
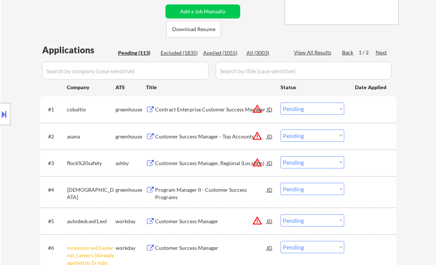
click at [269, 107] on div "JD" at bounding box center [269, 109] width 7 height 13
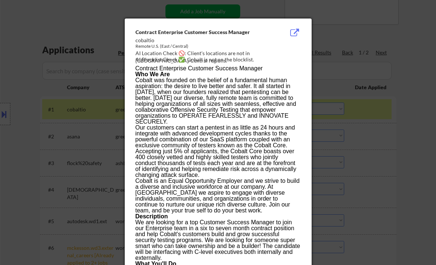
click at [373, 139] on div at bounding box center [218, 132] width 436 height 265
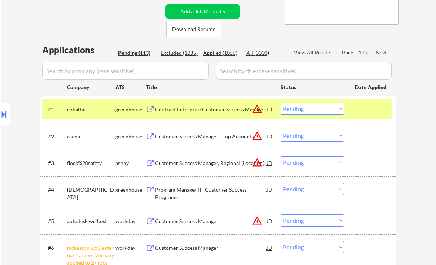
click at [312, 109] on select "Choose an option... Pending Applied Excluded (Questions) Excluded (Expired) Exc…" at bounding box center [313, 109] width 64 height 12
click at [281, 103] on select "Choose an option... Pending Applied Excluded (Questions) Excluded (Expired) Exc…" at bounding box center [313, 109] width 64 height 12
click at [270, 136] on div "JD" at bounding box center [269, 136] width 7 height 13
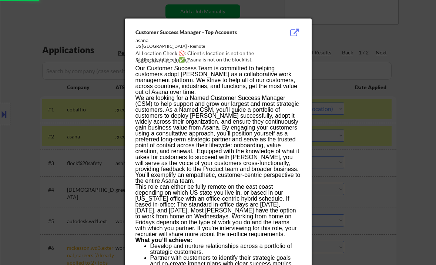
select select ""pending""
click at [379, 145] on div at bounding box center [218, 132] width 436 height 265
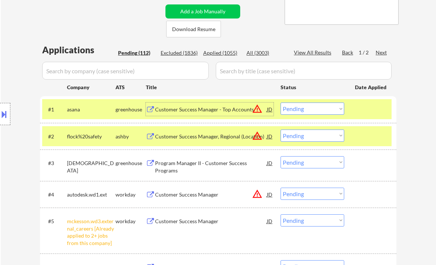
click at [209, 107] on div "Customer Success Manager - Top Accounts" at bounding box center [211, 109] width 112 height 7
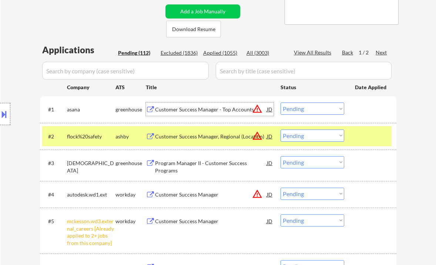
click at [271, 137] on div "JD" at bounding box center [269, 136] width 7 height 13
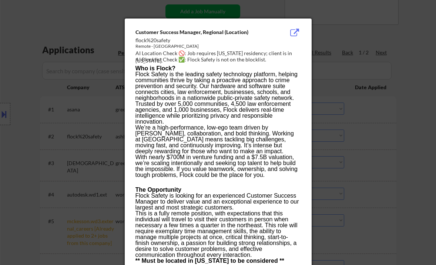
click at [395, 141] on div at bounding box center [218, 132] width 436 height 265
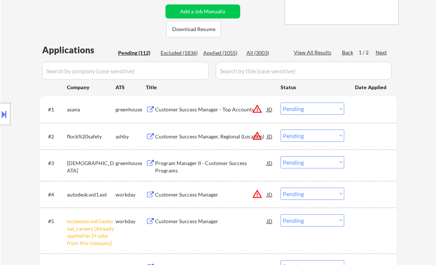
drag, startPoint x: 313, startPoint y: 136, endPoint x: 317, endPoint y: 141, distance: 6.1
click at [313, 136] on select "Choose an option... Pending Applied Excluded (Questions) Excluded (Expired) Exc…" at bounding box center [313, 136] width 64 height 12
click at [281, 130] on select "Choose an option... Pending Applied Excluded (Questions) Excluded (Expired) Exc…" at bounding box center [313, 136] width 64 height 12
select select ""pending""
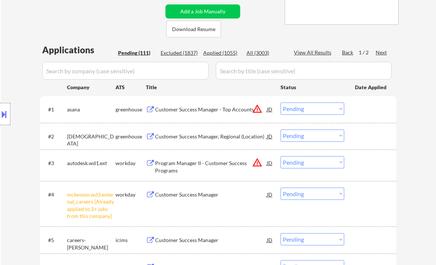
scroll to position [247, 0]
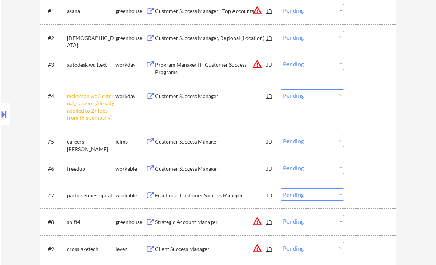
click at [298, 100] on select "Choose an option... Pending Applied Excluded (Questions) Excluded (Expired) Exc…" at bounding box center [313, 95] width 64 height 12
click at [281, 89] on select "Choose an option... Pending Applied Excluded (Questions) Excluded (Expired) Exc…" at bounding box center [313, 95] width 64 height 12
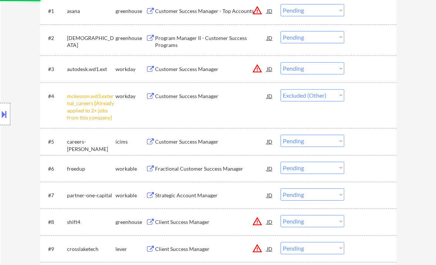
scroll to position [296, 0]
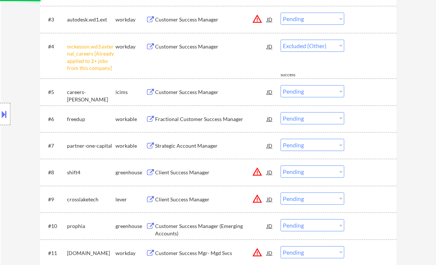
select select ""pending""
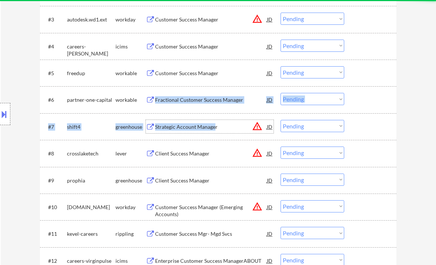
drag, startPoint x: 216, startPoint y: 123, endPoint x: 408, endPoint y: 109, distance: 192.5
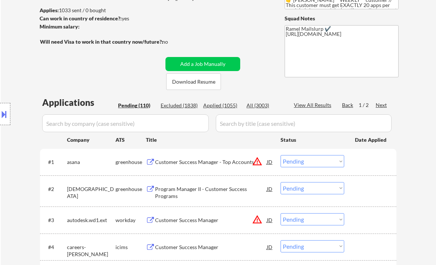
scroll to position [148, 0]
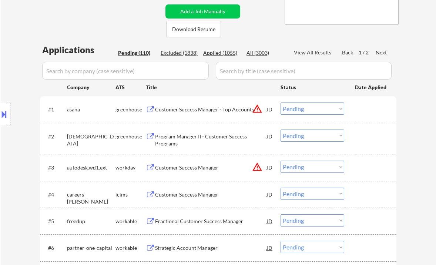
drag, startPoint x: 316, startPoint y: 111, endPoint x: 319, endPoint y: 114, distance: 4.7
click at [316, 111] on select "Choose an option... Pending Applied Excluded (Questions) Excluded (Expired) Exc…" at bounding box center [313, 109] width 64 height 12
click at [281, 103] on select "Choose an option... Pending Applied Excluded (Questions) Excluded (Expired) Exc…" at bounding box center [313, 109] width 64 height 12
click at [203, 133] on div "Program Manager II - Customer Success Programs" at bounding box center [211, 140] width 112 height 14
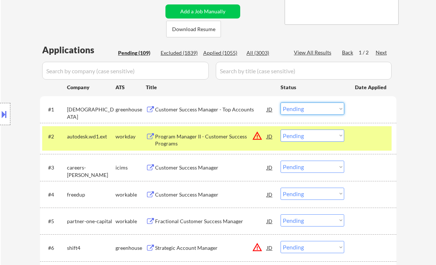
drag, startPoint x: 299, startPoint y: 110, endPoint x: 303, endPoint y: 114, distance: 5.5
click at [299, 110] on select "Choose an option... Pending Applied Excluded (Questions) Excluded (Expired) Exc…" at bounding box center [313, 109] width 64 height 12
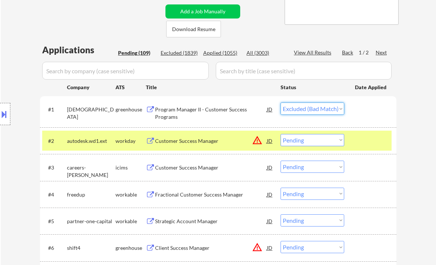
click at [281, 103] on select "Choose an option... Pending Applied Excluded (Questions) Excluded (Expired) Exc…" at bounding box center [313, 109] width 64 height 12
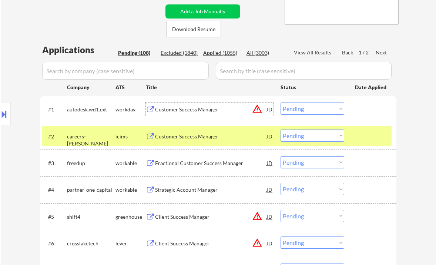
click at [192, 114] on div "Customer Success Manager" at bounding box center [211, 109] width 112 height 13
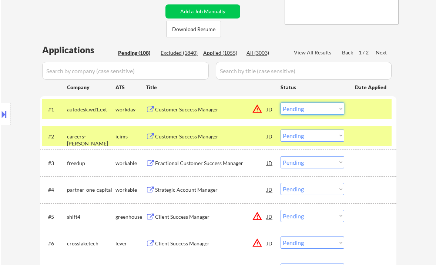
drag, startPoint x: 309, startPoint y: 108, endPoint x: 317, endPoint y: 114, distance: 10.3
click at [309, 108] on select "Choose an option... Pending Applied Excluded (Questions) Excluded (Expired) Exc…" at bounding box center [313, 109] width 64 height 12
click at [281, 103] on select "Choose an option... Pending Applied Excluded (Questions) Excluded (Expired) Exc…" at bounding box center [313, 109] width 64 height 12
click at [203, 139] on div "Customer Success Manager" at bounding box center [211, 136] width 112 height 7
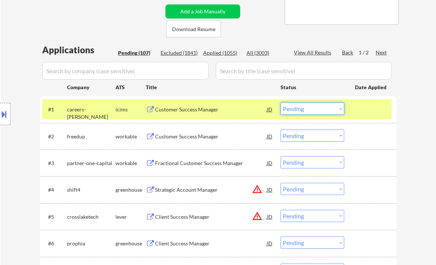
click at [301, 114] on select "Choose an option... Pending Applied Excluded (Questions) Excluded (Expired) Exc…" at bounding box center [313, 109] width 64 height 12
click at [281, 103] on select "Choose an option... Pending Applied Excluded (Questions) Excluded (Expired) Exc…" at bounding box center [313, 109] width 64 height 12
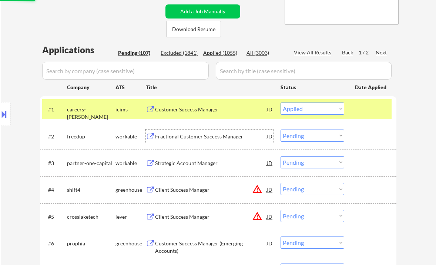
click at [205, 136] on div "Fractional Customer Success Manager" at bounding box center [211, 136] width 112 height 7
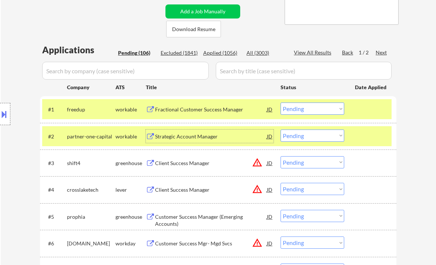
click at [317, 111] on select "Choose an option... Pending Applied Excluded (Questions) Excluded (Expired) Exc…" at bounding box center [313, 109] width 64 height 12
click at [281, 103] on select "Choose an option... Pending Applied Excluded (Questions) Excluded (Expired) Exc…" at bounding box center [313, 109] width 64 height 12
click at [203, 135] on div "Strategic Account Manager" at bounding box center [211, 136] width 112 height 7
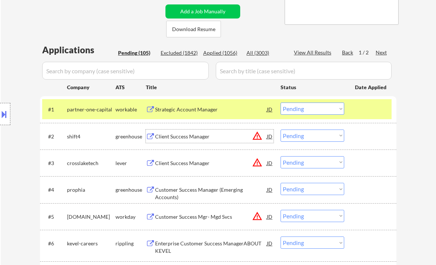
drag, startPoint x: 327, startPoint y: 110, endPoint x: 327, endPoint y: 114, distance: 3.7
click at [327, 110] on select "Choose an option... Pending Applied Excluded (Questions) Excluded (Expired) Exc…" at bounding box center [313, 109] width 64 height 12
click at [281, 103] on select "Choose an option... Pending Applied Excluded (Questions) Excluded (Expired) Exc…" at bounding box center [313, 109] width 64 height 12
click at [271, 139] on div "JD" at bounding box center [269, 136] width 7 height 13
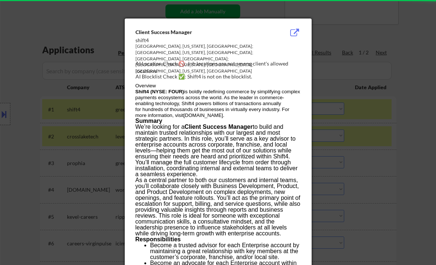
click at [398, 154] on div at bounding box center [218, 132] width 436 height 265
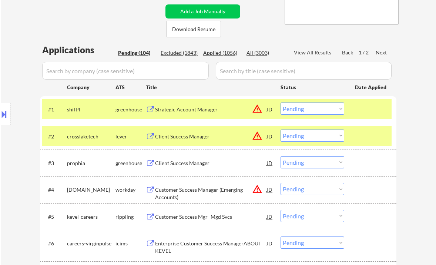
click at [192, 112] on div "Strategic Account Manager" at bounding box center [211, 109] width 112 height 7
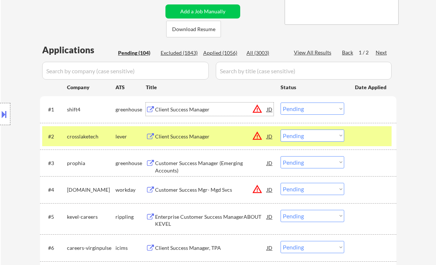
click at [294, 107] on select "Choose an option... Pending Applied Excluded (Questions) Excluded (Expired) Exc…" at bounding box center [313, 109] width 64 height 12
click at [281, 103] on select "Choose an option... Pending Applied Excluded (Questions) Excluded (Expired) Exc…" at bounding box center [313, 109] width 64 height 12
click at [199, 137] on div "Client Success Manager" at bounding box center [211, 136] width 112 height 7
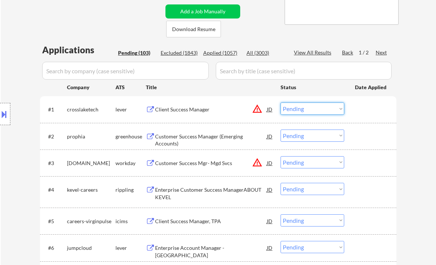
click at [295, 107] on select "Choose an option... Pending Applied Excluded (Questions) Excluded (Expired) Exc…" at bounding box center [313, 109] width 64 height 12
click at [281, 103] on select "Choose an option... Pending Applied Excluded (Questions) Excluded (Expired) Exc…" at bounding box center [313, 109] width 64 height 12
click at [207, 136] on div "Customer Success Manager (Emerging Accounts)" at bounding box center [211, 140] width 112 height 14
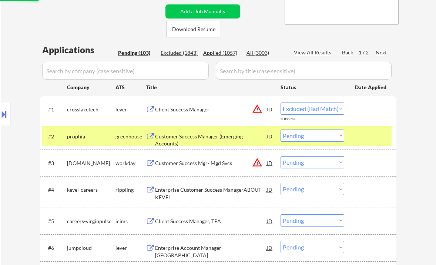
select select ""pending""
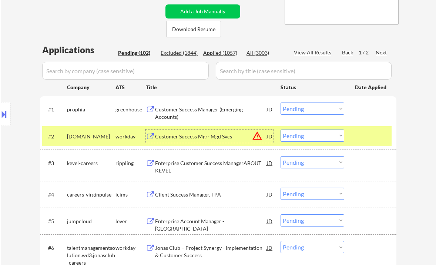
drag, startPoint x: 302, startPoint y: 135, endPoint x: 305, endPoint y: 141, distance: 6.8
click at [302, 135] on select "Choose an option... Pending Applied Excluded (Questions) Excluded (Expired) Exc…" at bounding box center [313, 136] width 64 height 12
click at [281, 130] on select "Choose an option... Pending Applied Excluded (Questions) Excluded (Expired) Exc…" at bounding box center [313, 136] width 64 height 12
select select ""pending""
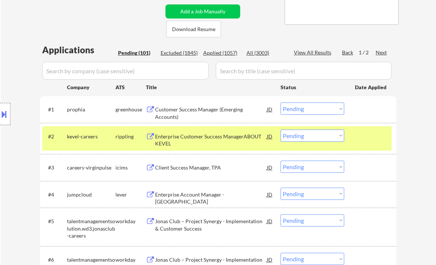
click at [300, 106] on select "Choose an option... Pending Applied Excluded (Questions) Excluded (Expired) Exc…" at bounding box center [313, 109] width 64 height 12
click at [281, 103] on select "Choose an option... Pending Applied Excluded (Questions) Excluded (Expired) Exc…" at bounding box center [313, 109] width 64 height 12
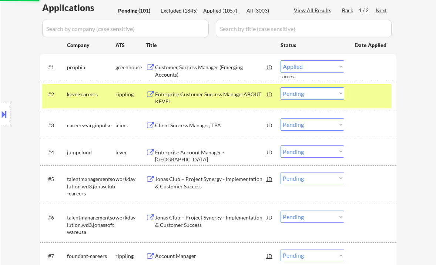
select select ""pending""
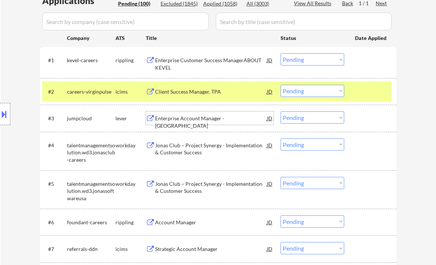
click at [192, 121] on div "Enterprise Account Manager - [GEOGRAPHIC_DATA]" at bounding box center [211, 122] width 112 height 14
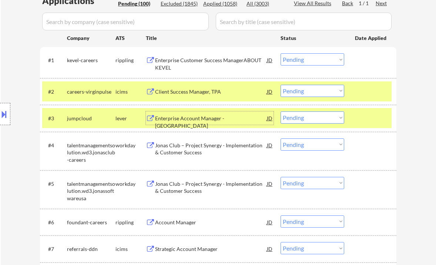
click at [299, 117] on select "Choose an option... Pending Applied Excluded (Questions) Excluded (Expired) Exc…" at bounding box center [313, 118] width 64 height 12
click at [281, 112] on select "Choose an option... Pending Applied Excluded (Questions) Excluded (Expired) Exc…" at bounding box center [313, 118] width 64 height 12
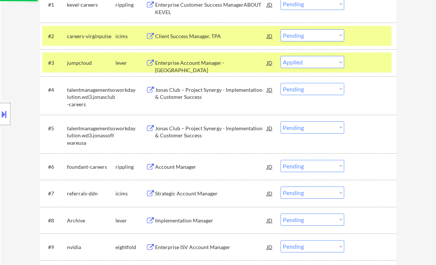
scroll to position [296, 0]
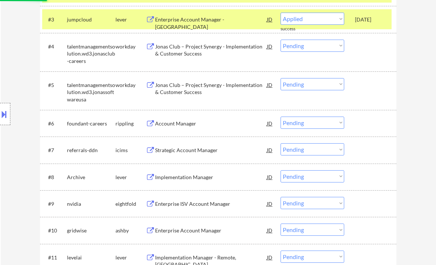
select select ""pending""
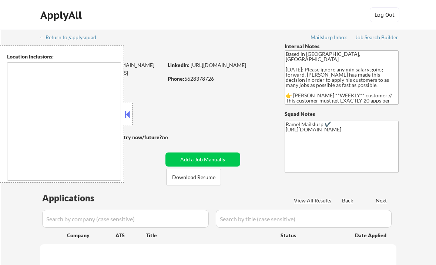
type textarea "[GEOGRAPHIC_DATA], [GEOGRAPHIC_DATA] [GEOGRAPHIC_DATA], [GEOGRAPHIC_DATA] [GEOG…"
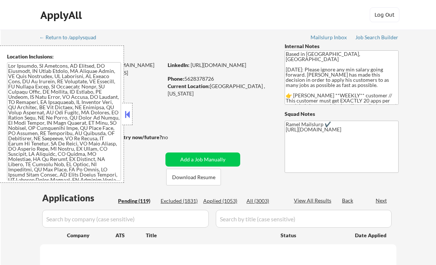
select select ""pending""
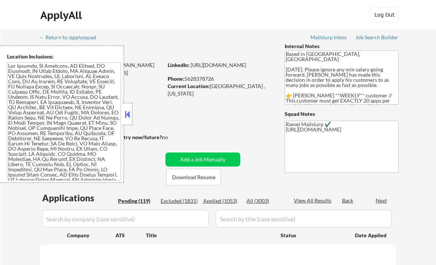
select select ""pending""
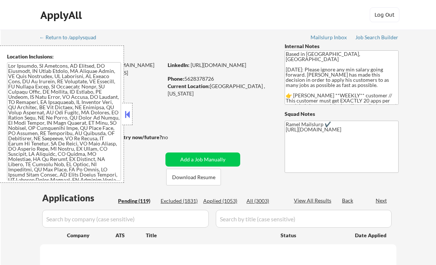
select select ""pending""
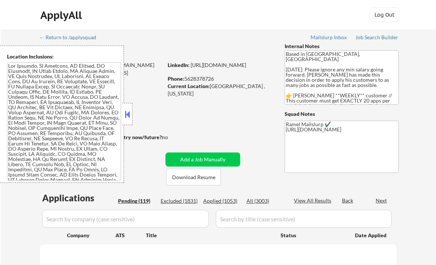
select select ""pending""
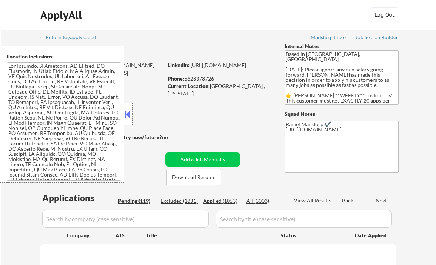
select select ""pending""
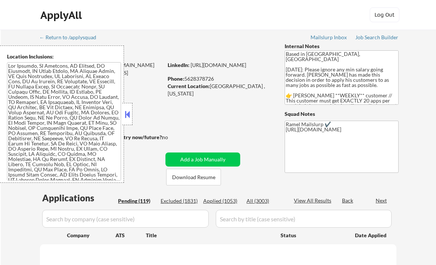
select select ""pending""
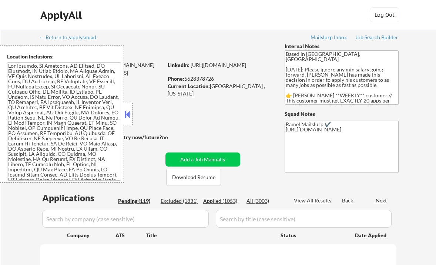
select select ""pending""
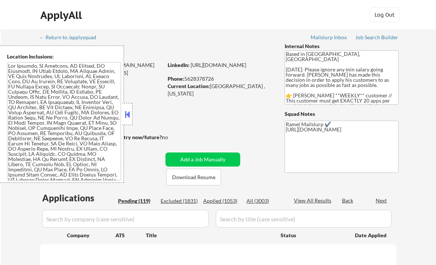
select select ""pending""
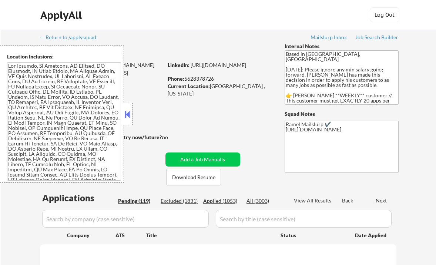
select select ""pending""
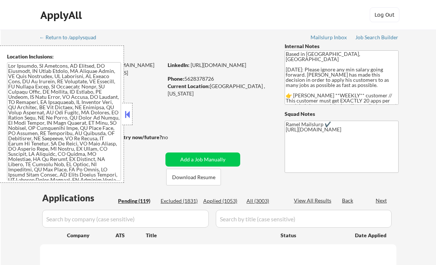
select select ""pending""
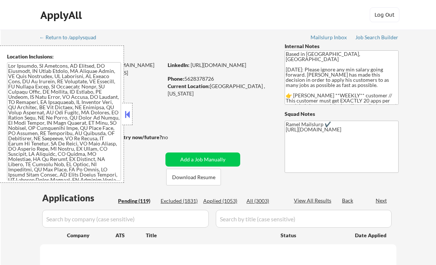
select select ""pending""
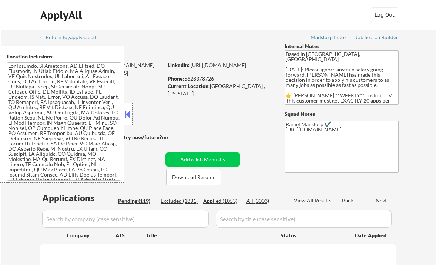
select select ""pending""
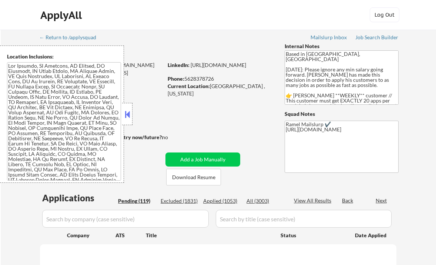
select select ""pending""
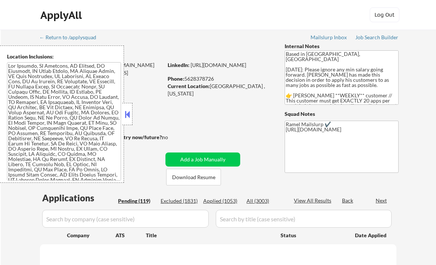
select select ""pending""
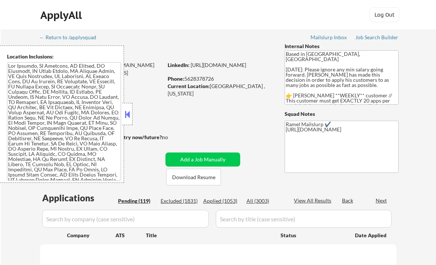
select select ""pending""
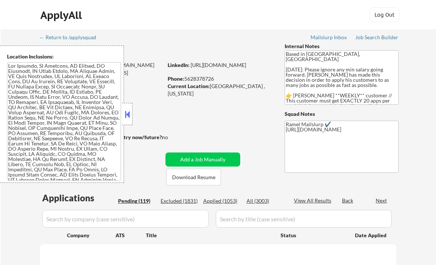
select select ""pending""
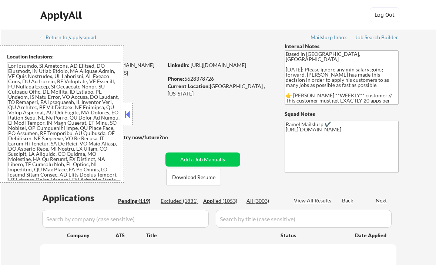
select select ""pending""
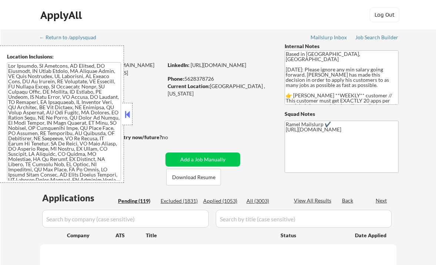
select select ""pending""
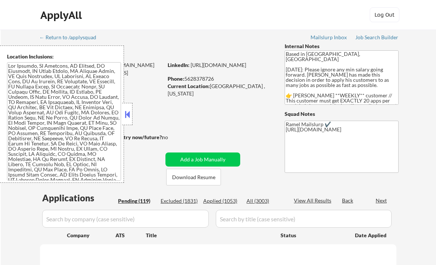
select select ""pending""
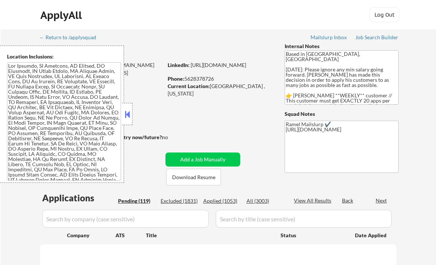
select select ""pending""
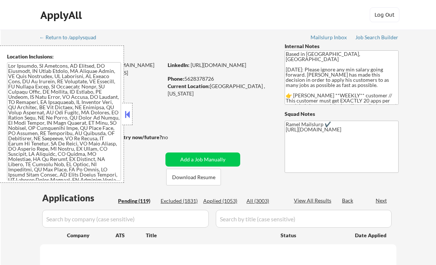
select select ""pending""
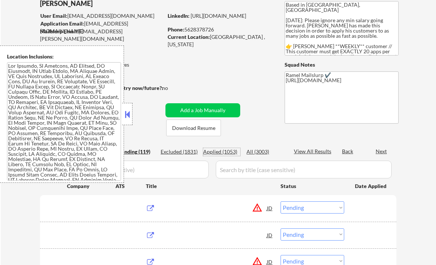
click at [226, 149] on div "Applied (1053)" at bounding box center [221, 151] width 37 height 7
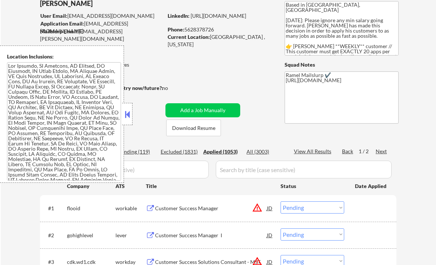
click at [128, 115] on button at bounding box center [127, 114] width 8 height 11
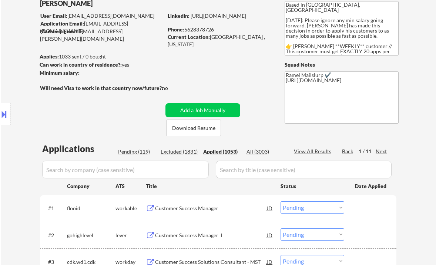
select select ""applied""
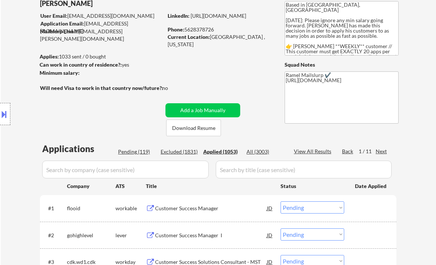
select select ""applied""
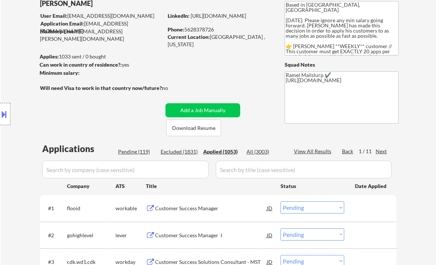
select select ""applied""
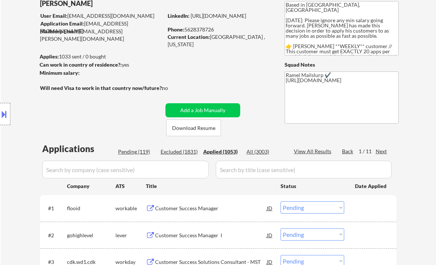
select select ""applied""
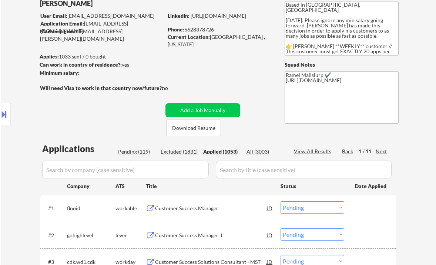
select select ""applied""
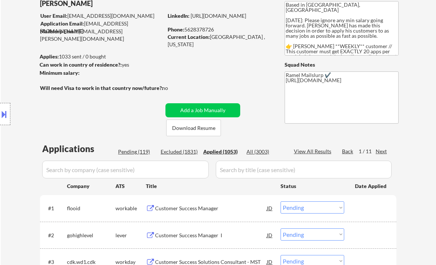
select select ""applied""
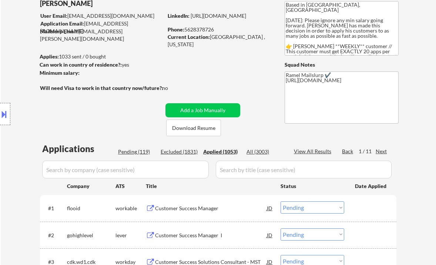
select select ""applied""
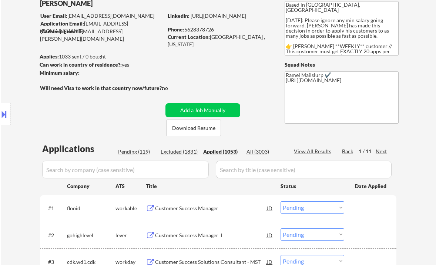
select select ""applied""
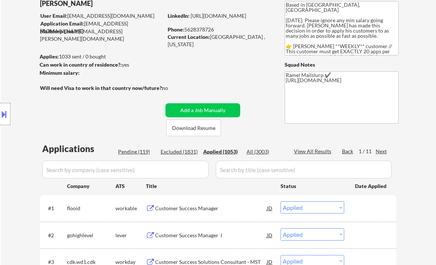
select select ""applied""
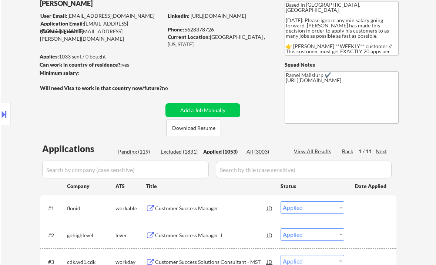
select select ""applied""
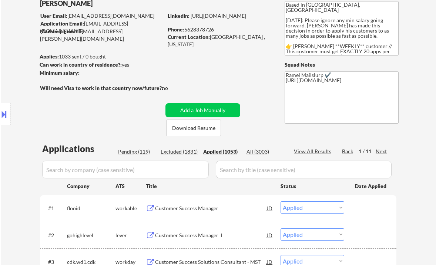
select select ""applied""
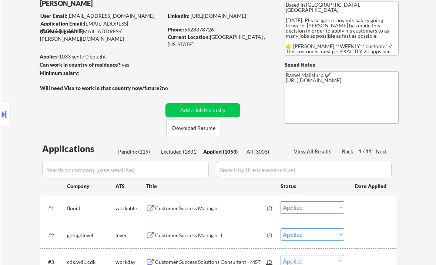
select select ""applied""
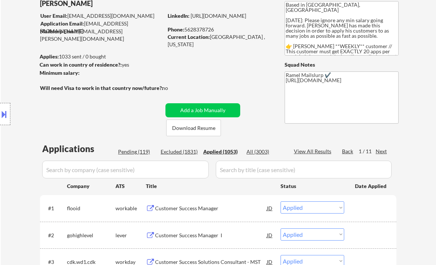
select select ""applied""
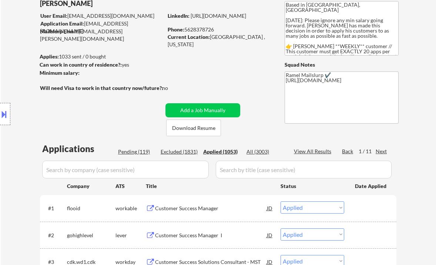
select select ""applied""
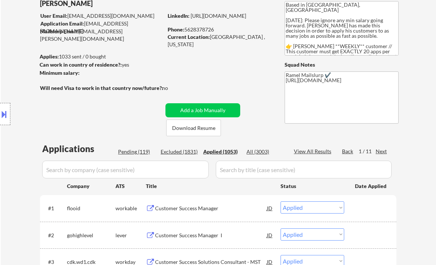
select select ""applied""
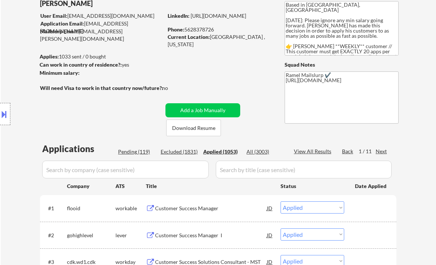
select select ""applied""
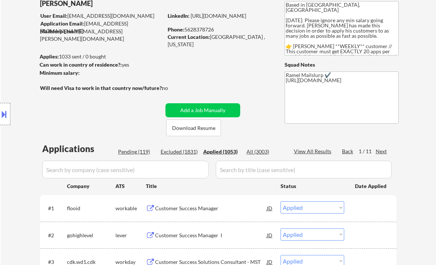
select select ""applied""
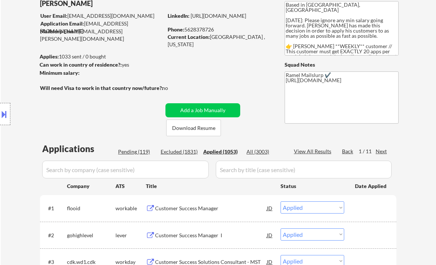
select select ""applied""
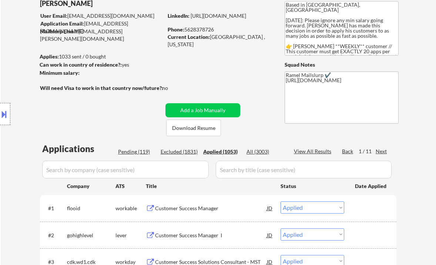
select select ""applied""
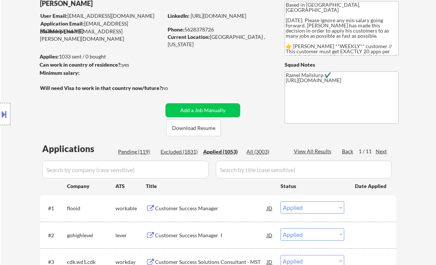
select select ""applied""
click at [322, 151] on div "View All Results" at bounding box center [314, 151] width 40 height 7
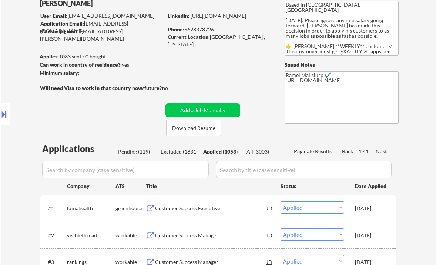
click at [228, 152] on div "Applied (1053)" at bounding box center [221, 151] width 37 height 7
click at [226, 152] on div "Applied (1053)" at bounding box center [221, 151] width 37 height 7
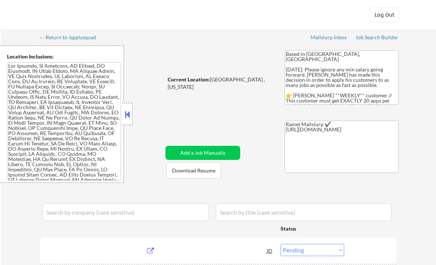
select select ""pending""
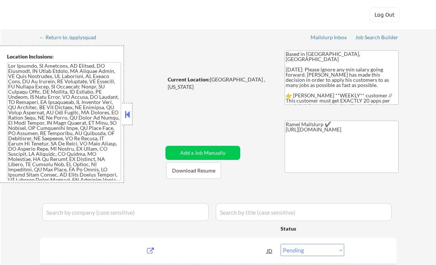
select select ""pending""
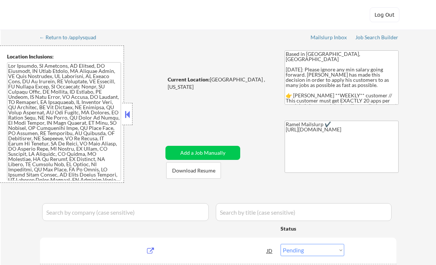
select select ""pending""
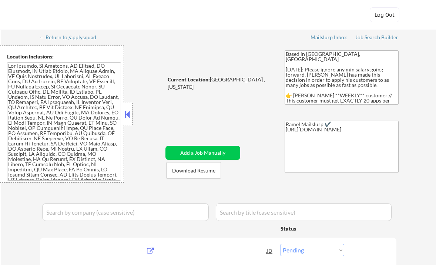
select select ""pending""
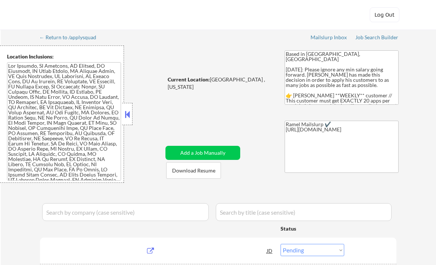
select select ""pending""
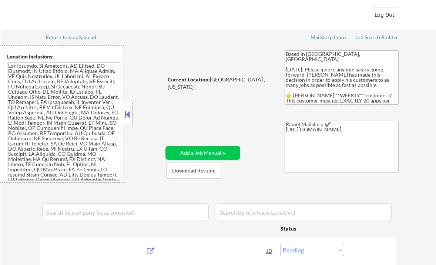
select select ""pending""
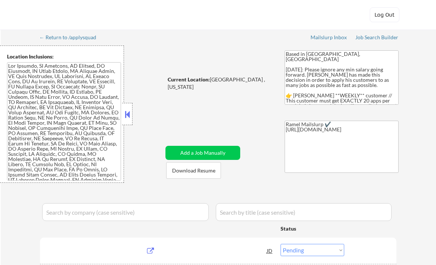
select select ""pending""
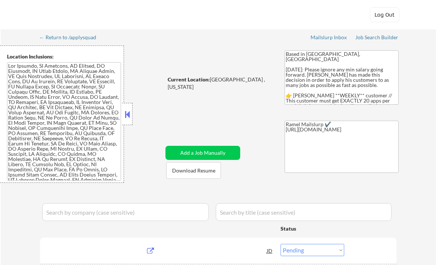
select select ""pending""
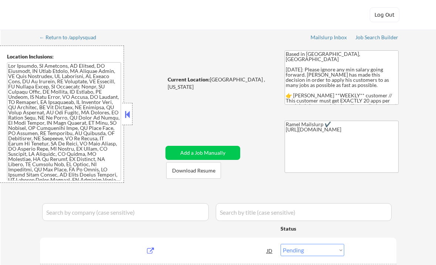
select select ""pending""
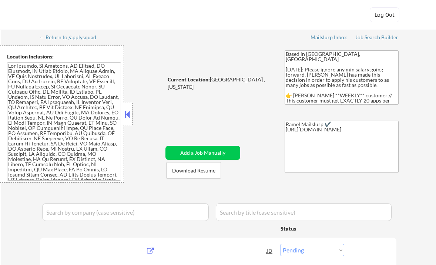
select select ""pending""
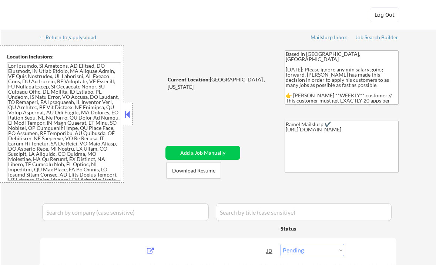
select select ""pending""
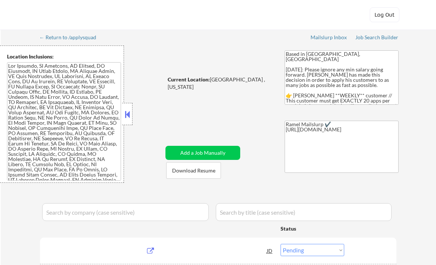
select select ""pending""
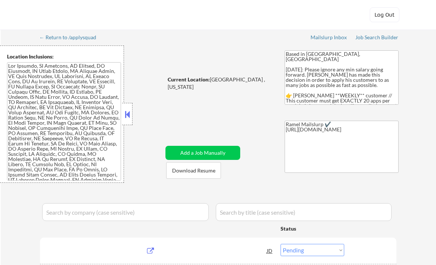
select select ""pending""
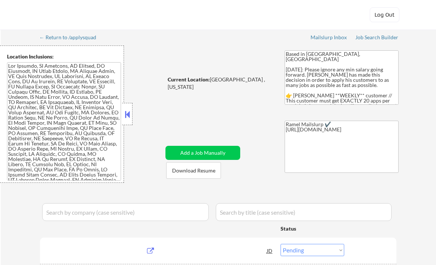
select select ""pending""
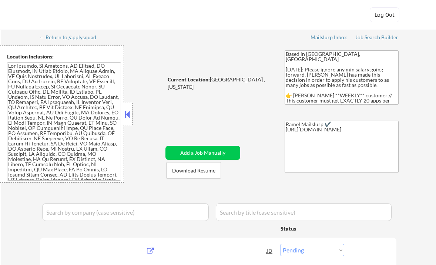
select select ""pending""
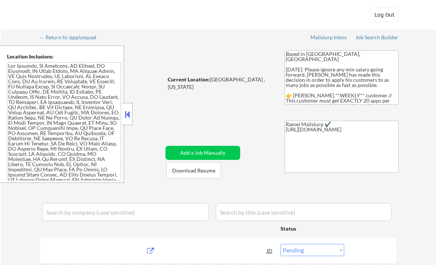
select select ""pending""
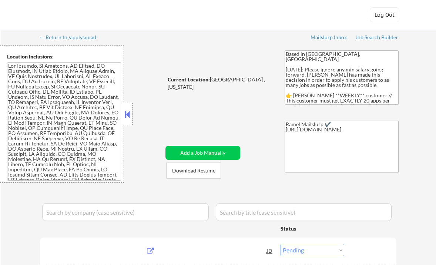
select select ""pending""
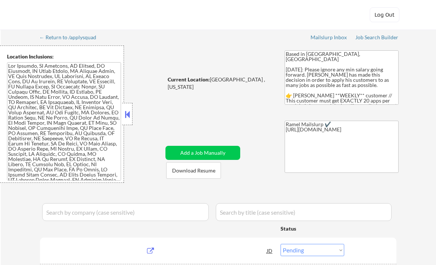
select select ""pending""
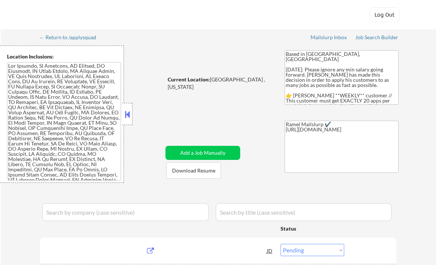
select select ""pending""
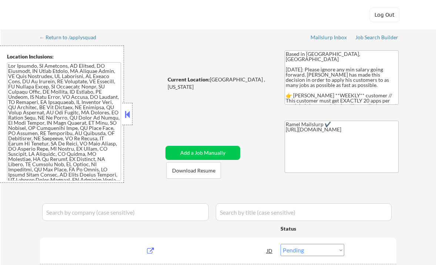
select select ""pending""
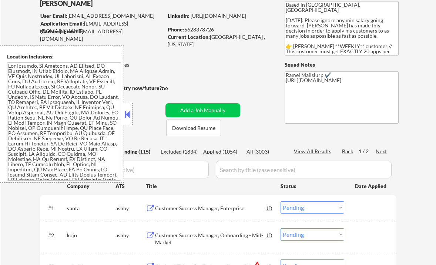
scroll to position [49, 0]
click at [219, 153] on div "Applied (1054)" at bounding box center [221, 151] width 37 height 7
click at [324, 150] on div "View All Results" at bounding box center [314, 151] width 40 height 7
select select ""applied""
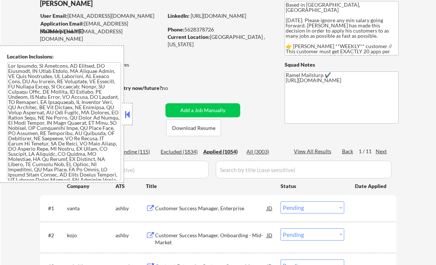
select select ""applied""
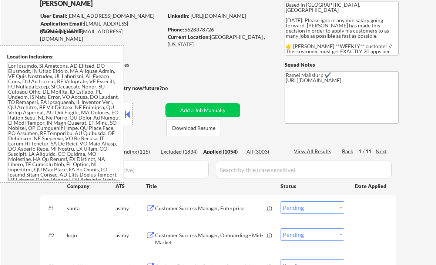
select select ""applied""
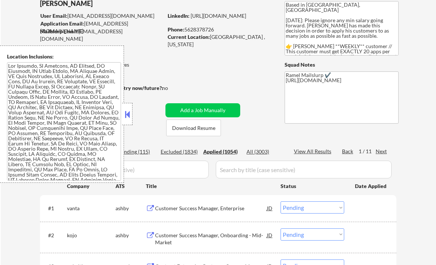
select select ""applied""
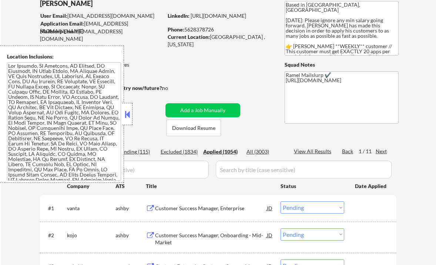
select select ""applied""
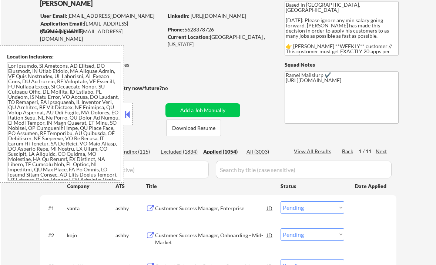
select select ""applied""
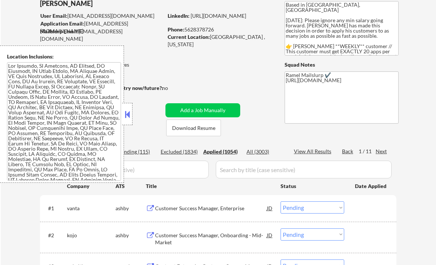
select select ""applied""
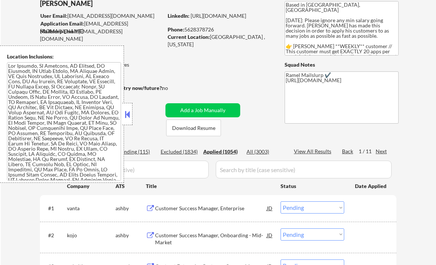
select select ""applied""
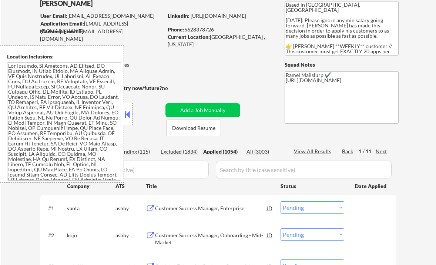
select select ""applied""
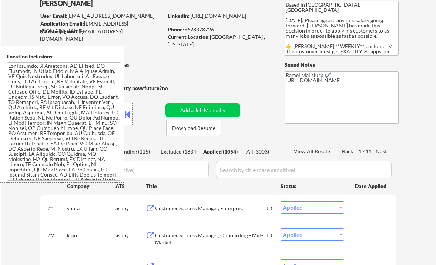
select select ""applied""
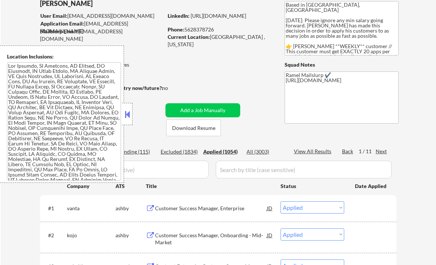
select select ""applied""
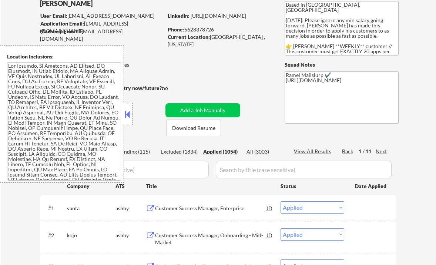
select select ""applied""
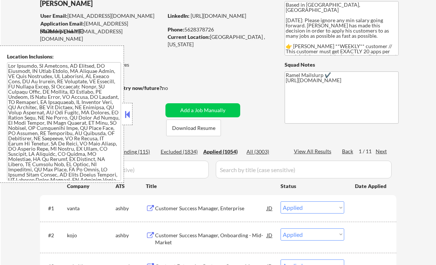
select select ""applied""
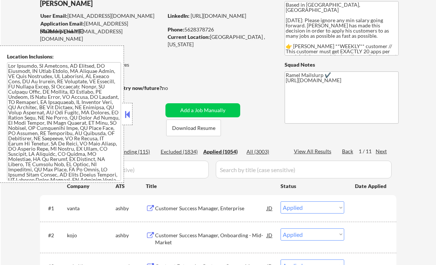
select select ""applied""
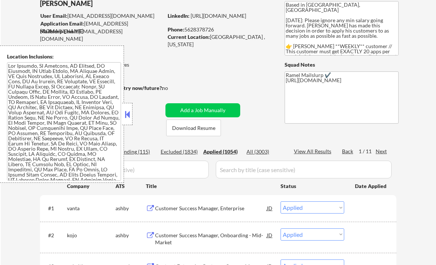
select select ""applied""
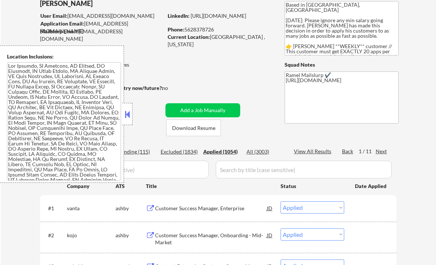
select select ""applied""
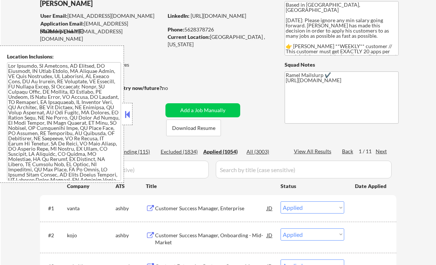
select select ""applied""
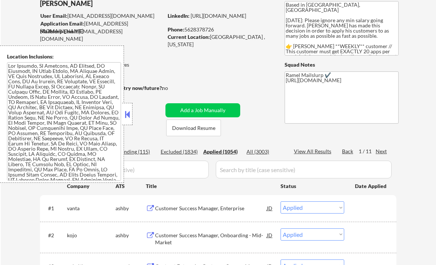
select select ""applied""
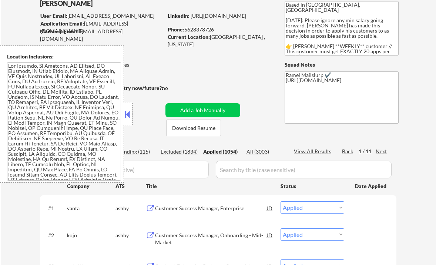
select select ""applied""
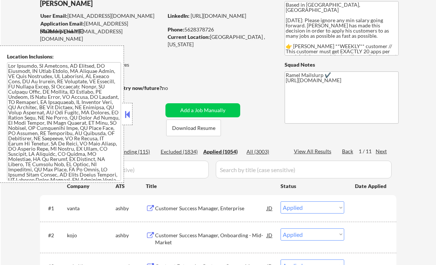
select select ""applied""
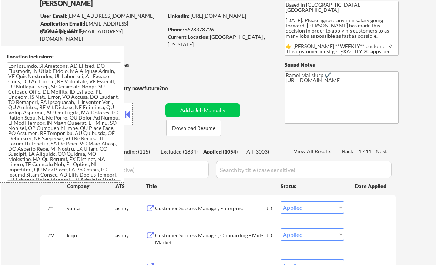
select select ""applied""
click at [127, 117] on button at bounding box center [127, 114] width 8 height 11
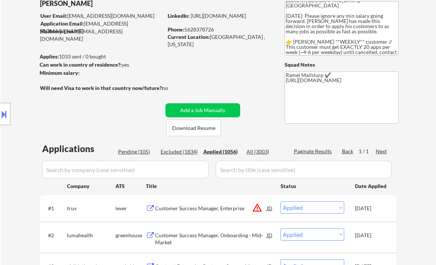
scroll to position [148, 0]
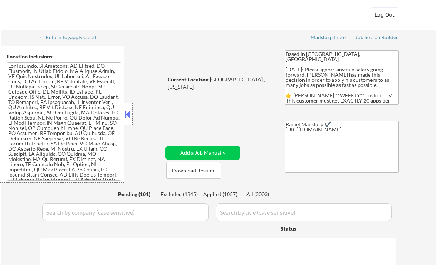
select select ""pending""
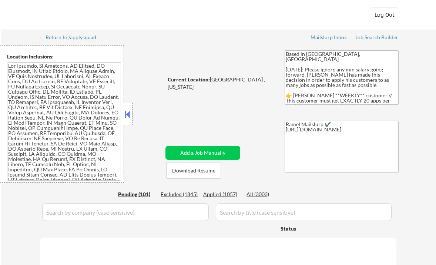
select select ""pending""
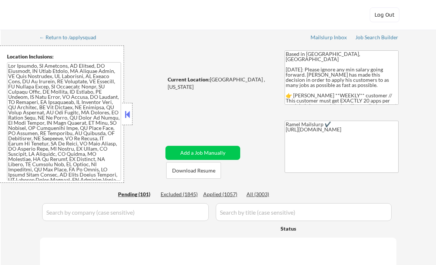
select select ""pending""
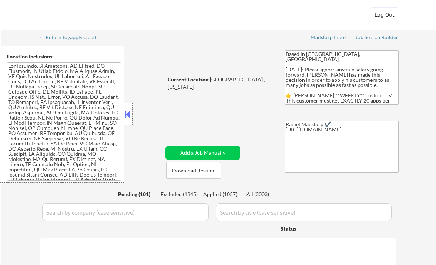
select select ""pending""
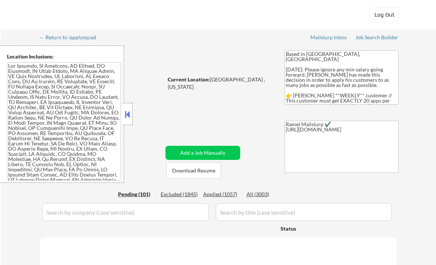
select select ""pending""
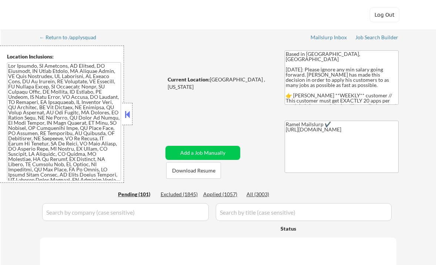
select select ""pending""
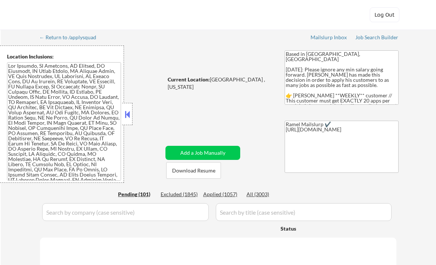
select select ""pending""
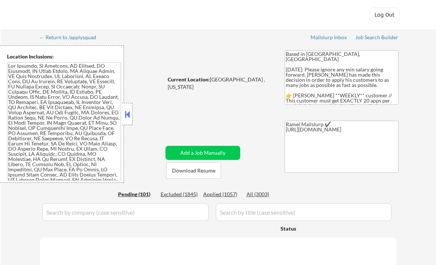
select select ""pending""
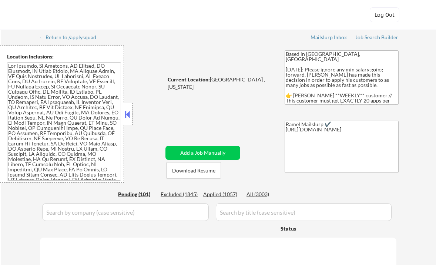
select select ""pending""
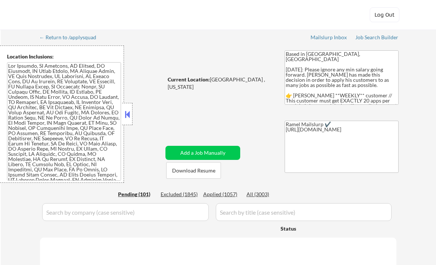
select select ""pending""
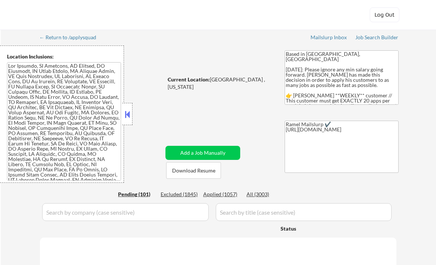
select select ""pending""
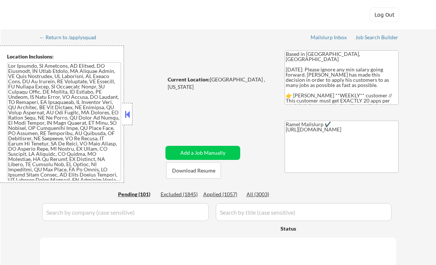
select select ""pending""
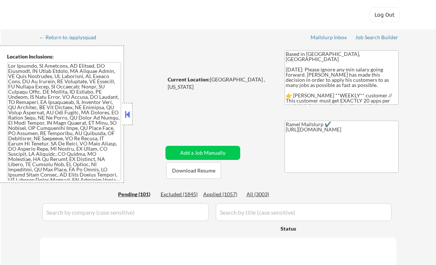
select select ""pending""
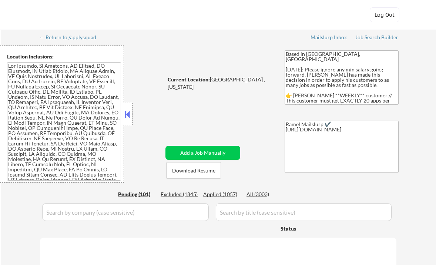
select select ""pending""
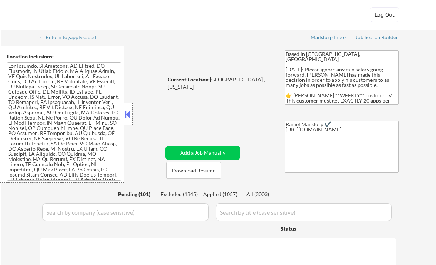
select select ""pending""
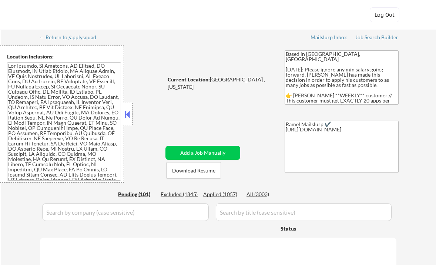
select select ""pending""
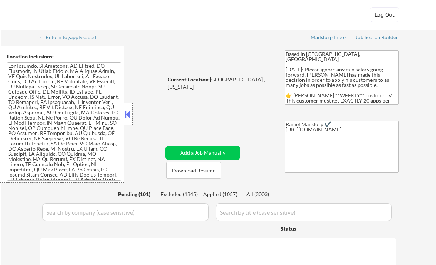
select select ""pending""
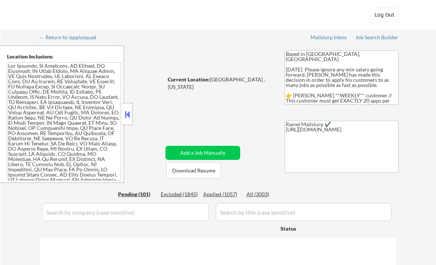
select select ""pending""
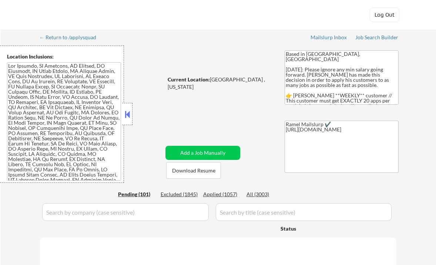
select select ""pending""
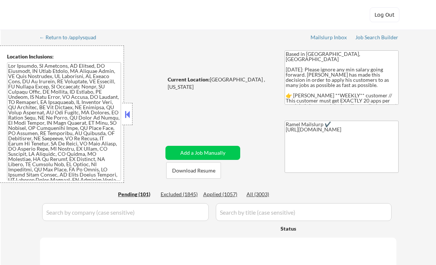
select select ""pending""
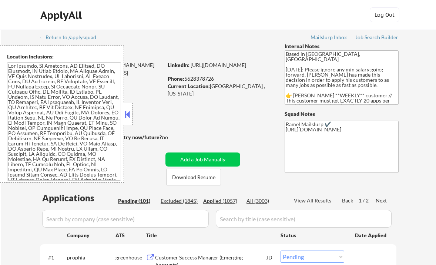
scroll to position [4, 0]
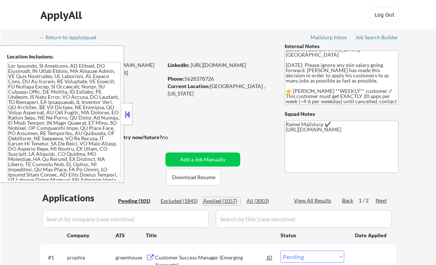
click at [232, 200] on div "Applied (1057)" at bounding box center [221, 200] width 37 height 7
select select ""applied""
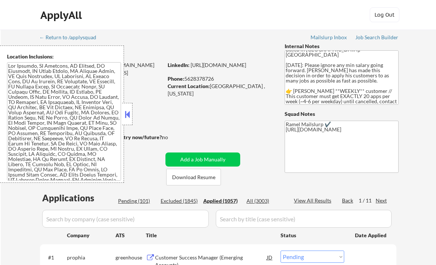
select select ""applied""
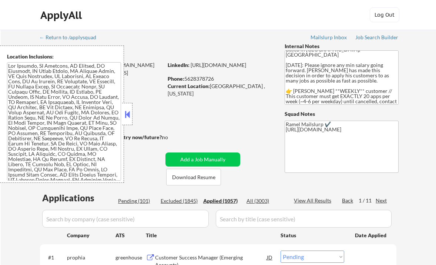
select select ""applied""
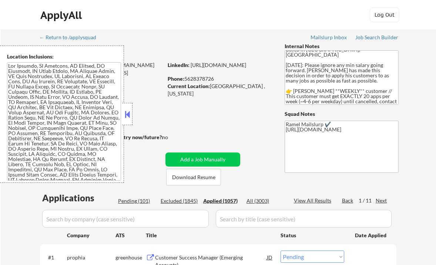
select select ""applied""
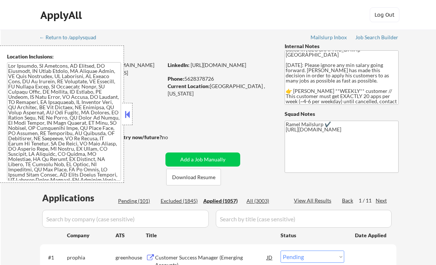
select select ""applied""
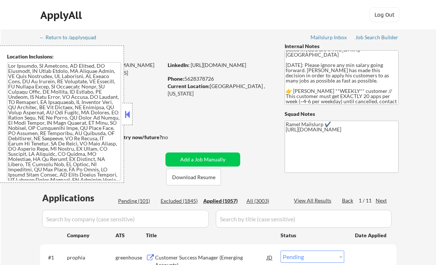
select select ""applied""
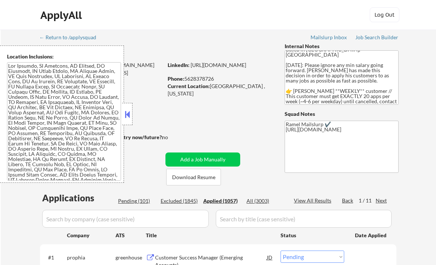
select select ""applied""
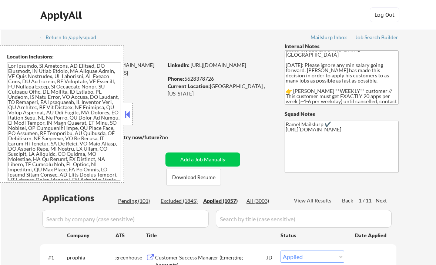
select select ""applied""
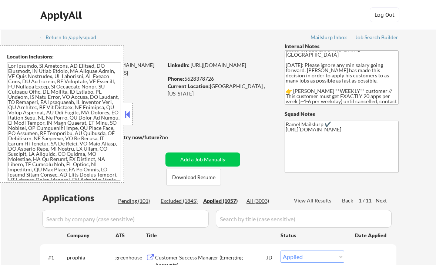
select select ""applied""
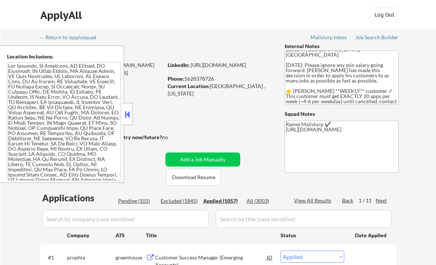
select select ""applied""
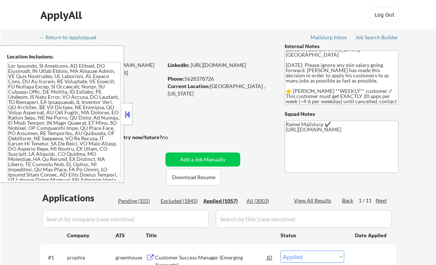
select select ""applied""
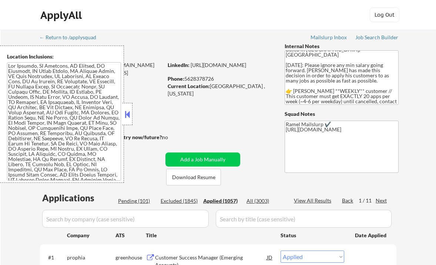
select select ""applied""
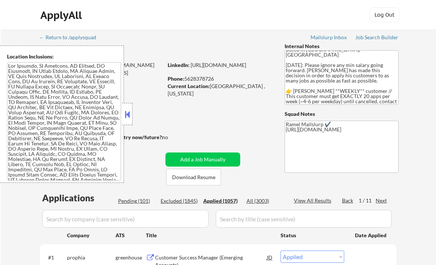
select select ""applied""
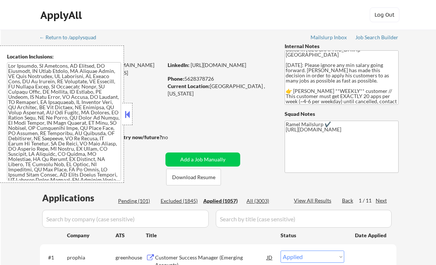
select select ""applied""
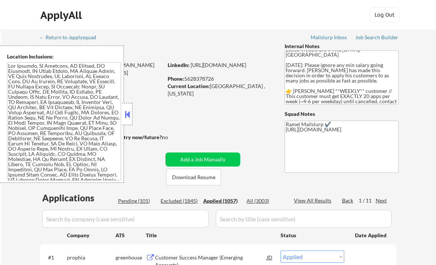
select select ""applied""
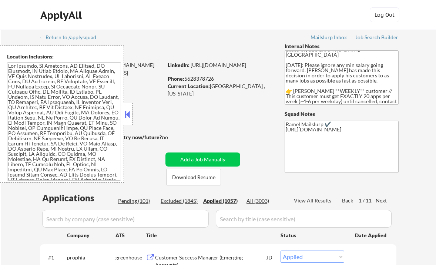
select select ""applied""
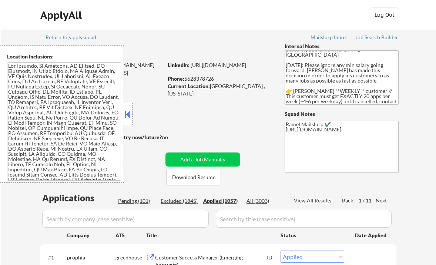
select select ""applied""
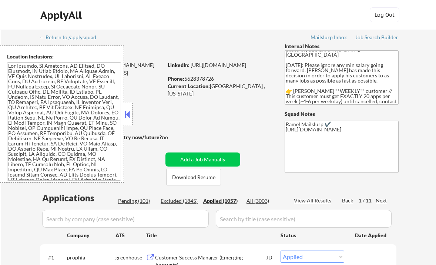
select select ""applied""
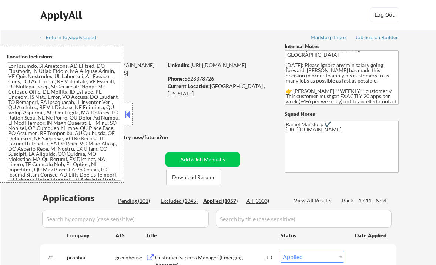
select select ""applied""
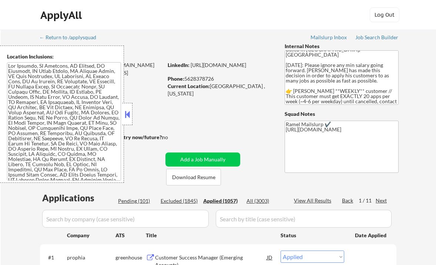
select select ""applied""
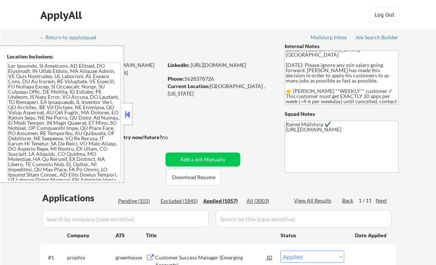
select select ""applied""
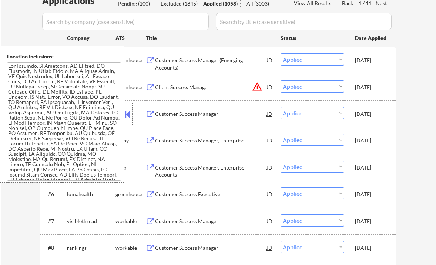
scroll to position [148, 0]
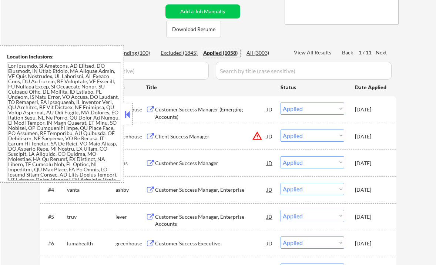
click at [130, 116] on button at bounding box center [127, 114] width 8 height 11
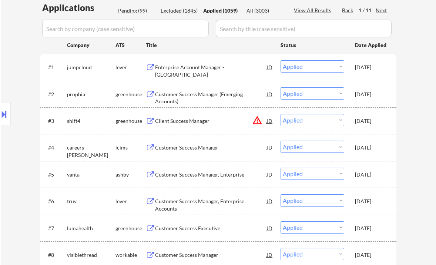
scroll to position [197, 0]
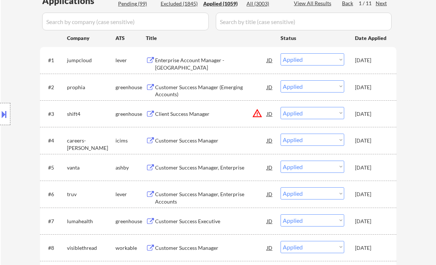
click at [21, 58] on div "Location Inclusions:" at bounding box center [66, 114] width 133 height 137
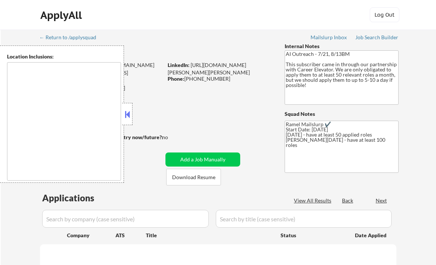
select select ""pending""
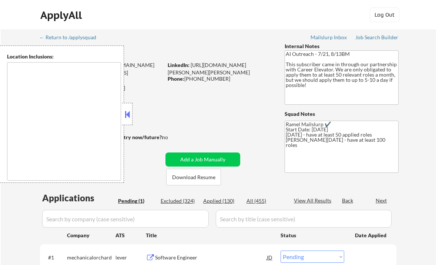
type textarea "Charlotte, NC Matthews, NC Mint Hill, NC Pineville, NC Huntersville, NC Corneli…"
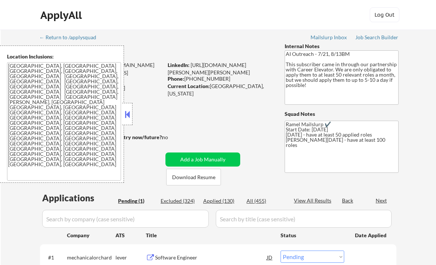
click at [130, 116] on button at bounding box center [127, 114] width 8 height 11
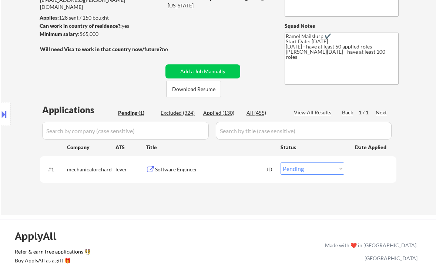
scroll to position [99, 0]
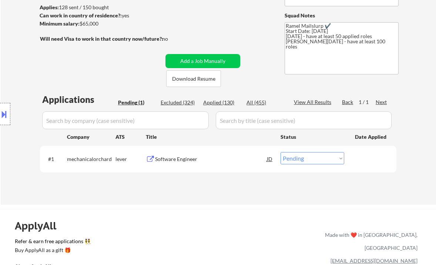
click at [177, 160] on div "Software Engineer" at bounding box center [211, 159] width 112 height 7
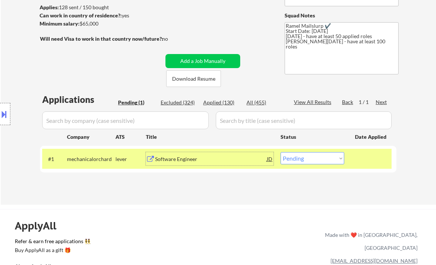
click at [180, 160] on div "Software Engineer" at bounding box center [211, 159] width 112 height 7
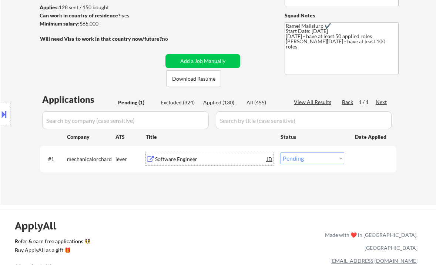
click at [214, 104] on div "Applied (130)" at bounding box center [221, 102] width 37 height 7
select select ""applied""
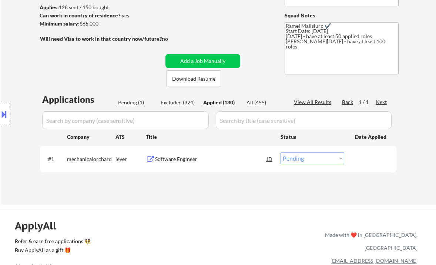
select select ""applied""
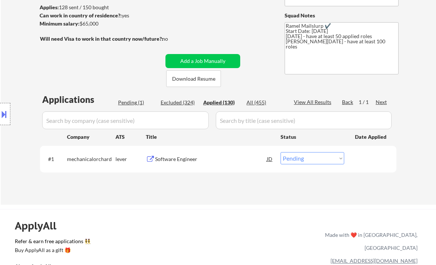
select select ""applied""
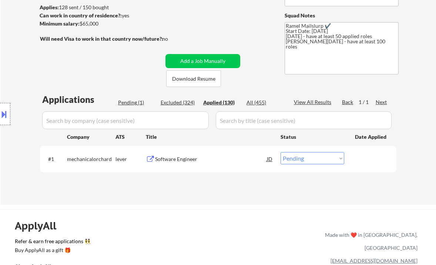
select select ""applied""
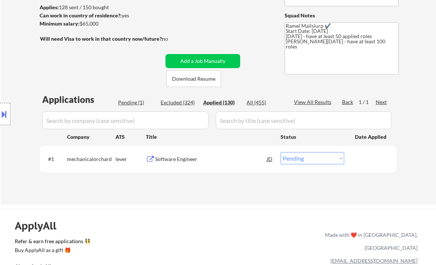
select select ""applied""
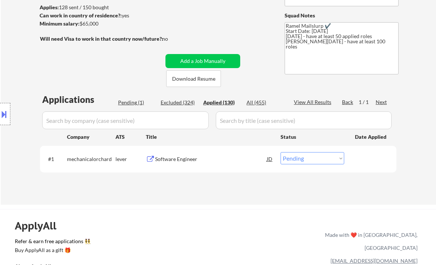
select select ""applied""
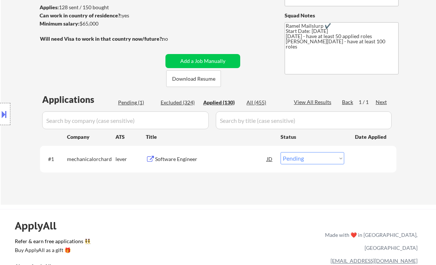
select select ""applied""
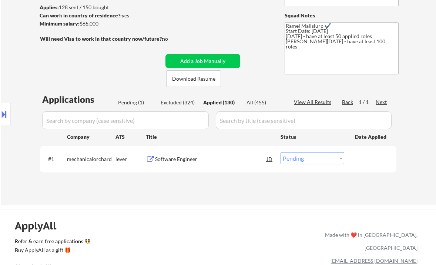
select select ""applied""
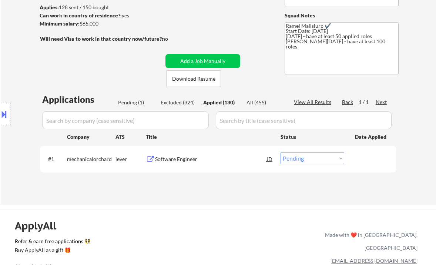
select select ""applied""
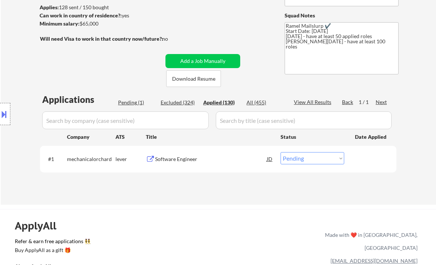
select select ""applied""
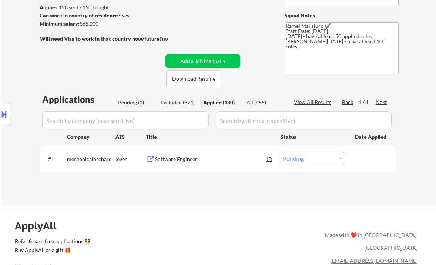
select select ""applied""
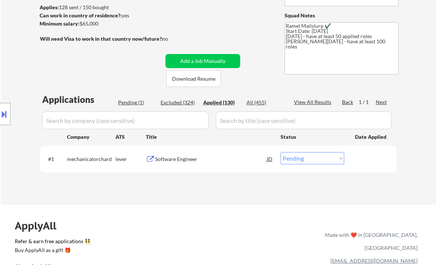
select select ""applied""
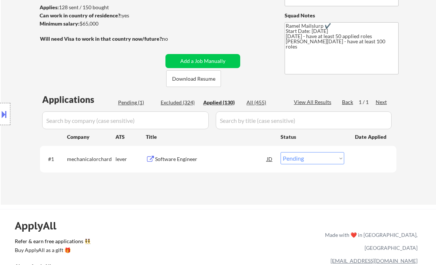
select select ""applied""
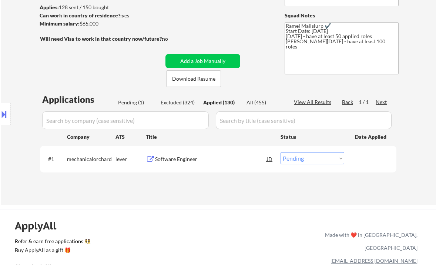
select select ""applied""
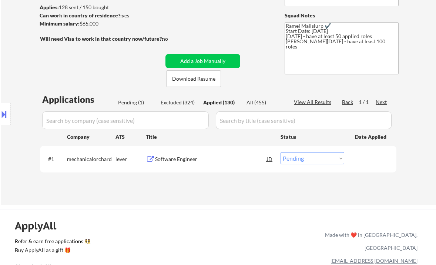
select select ""applied""
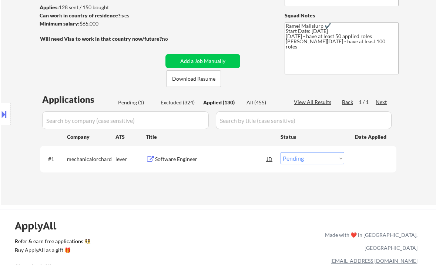
select select ""applied""
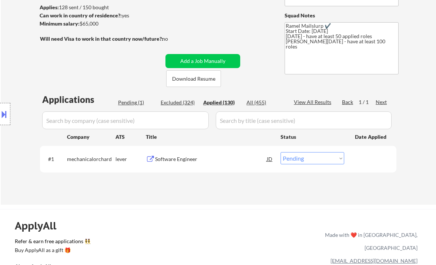
select select ""applied""
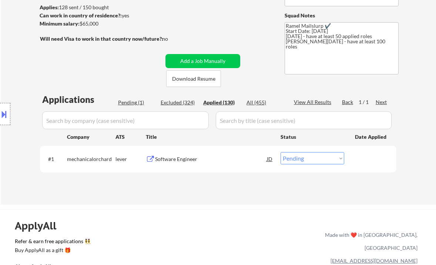
select select ""applied""
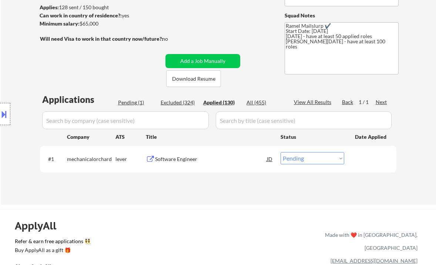
select select ""applied""
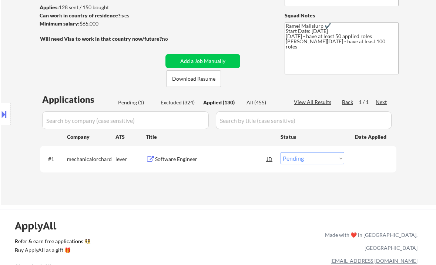
select select ""applied""
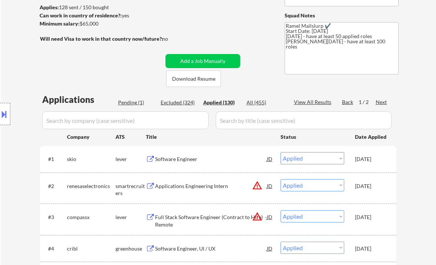
click at [126, 102] on div "Location Inclusions: Charlotte, NC Matthews, NC Mint Hill, NC Pineville, NC Hun…" at bounding box center [66, 114] width 133 height 137
click at [139, 105] on div "Pending (1)" at bounding box center [136, 102] width 37 height 7
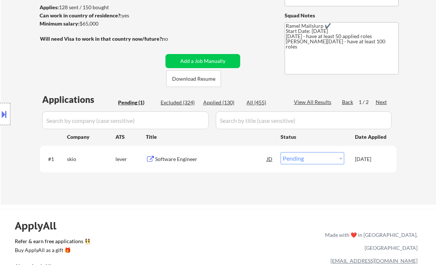
click at [137, 103] on div "Pending (1)" at bounding box center [136, 102] width 37 height 7
click at [293, 157] on select "Choose an option... Pending Applied Excluded (Questions) Excluded (Expired) Exc…" at bounding box center [313, 158] width 64 height 12
select select ""applied""
click at [281, 152] on select "Choose an option... Pending Applied Excluded (Questions) Excluded (Expired) Exc…" at bounding box center [313, 158] width 64 height 12
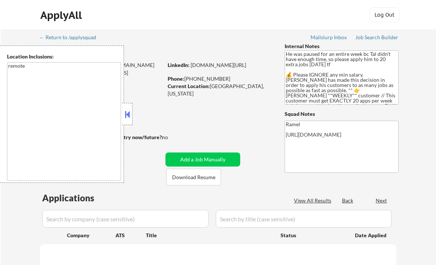
select select ""pending""
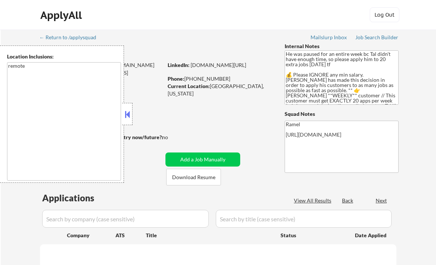
select select ""pending""
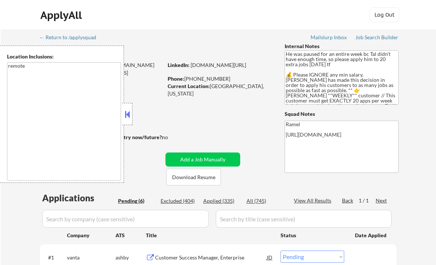
click at [130, 112] on button at bounding box center [127, 114] width 8 height 11
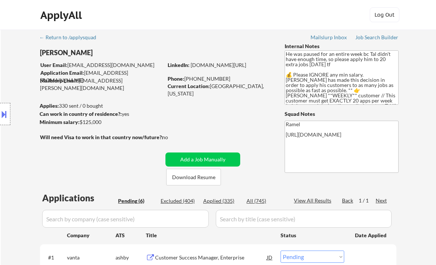
scroll to position [49, 0]
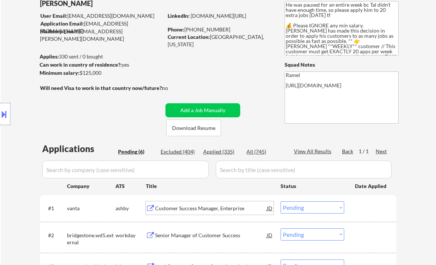
click at [190, 211] on div "Customer Success Manager, Enterprise" at bounding box center [211, 208] width 112 height 7
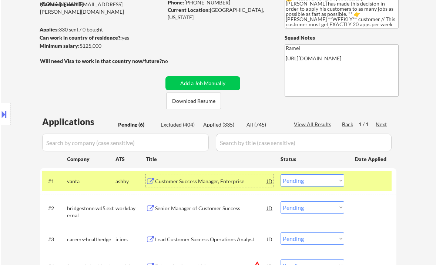
scroll to position [99, 0]
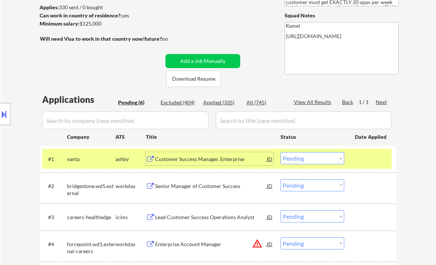
click at [188, 163] on div "Customer Success Manager, Enterprise" at bounding box center [211, 158] width 112 height 13
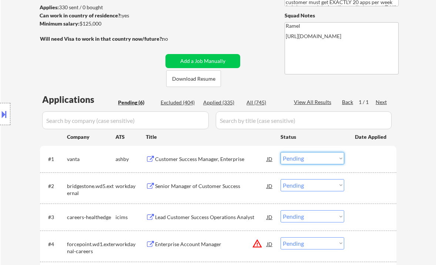
click at [307, 160] on select "Choose an option... Pending Applied Excluded (Questions) Excluded (Expired) Exc…" at bounding box center [313, 158] width 64 height 12
click at [281, 152] on select "Choose an option... Pending Applied Excluded (Questions) Excluded (Expired) Exc…" at bounding box center [313, 158] width 64 height 12
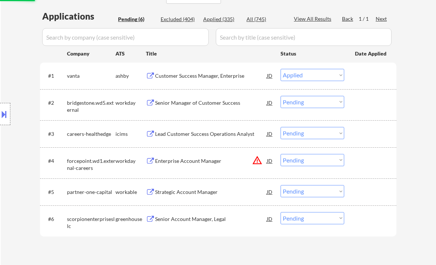
scroll to position [197, 0]
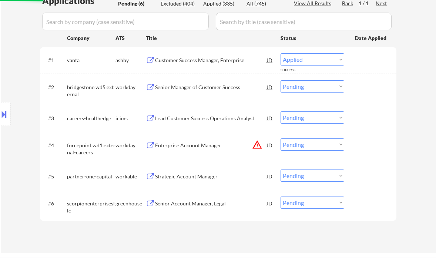
click at [197, 180] on div "Strategic Account Manager" at bounding box center [211, 176] width 112 height 13
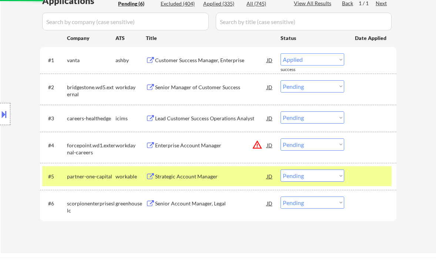
select select ""pending""
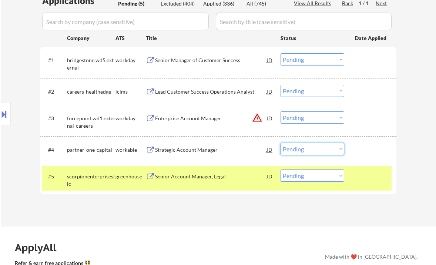
click at [302, 150] on select "Choose an option... Pending Applied Excluded (Questions) Excluded (Expired) Exc…" at bounding box center [313, 149] width 64 height 12
click at [281, 143] on select "Choose an option... Pending Applied Excluded (Questions) Excluded (Expired) Exc…" at bounding box center [313, 149] width 64 height 12
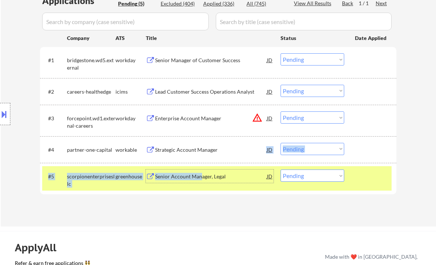
drag, startPoint x: 199, startPoint y: 176, endPoint x: 228, endPoint y: 148, distance: 39.6
click at [228, 148] on div "#1 bridgestone.wd5.external workday Senior Manager of Customer Success JD Choos…" at bounding box center [218, 120] width 357 height 147
click at [303, 148] on select "Choose an option... Pending Applied Excluded (Questions) Excluded (Expired) Exc…" at bounding box center [313, 149] width 64 height 12
click at [281, 143] on select "Choose an option... Pending Applied Excluded (Questions) Excluded (Expired) Exc…" at bounding box center [313, 149] width 64 height 12
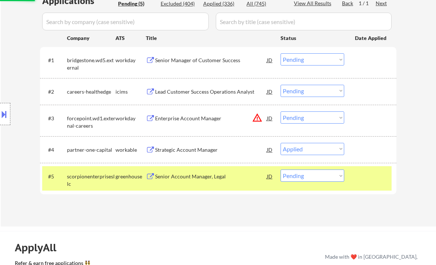
click at [203, 179] on div "Senior Account Manager, Legal" at bounding box center [211, 176] width 112 height 7
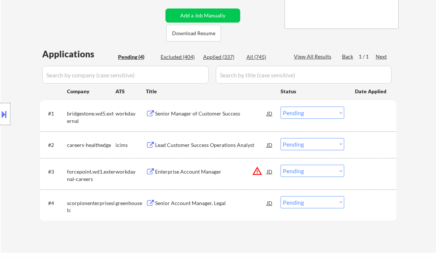
scroll to position [148, 0]
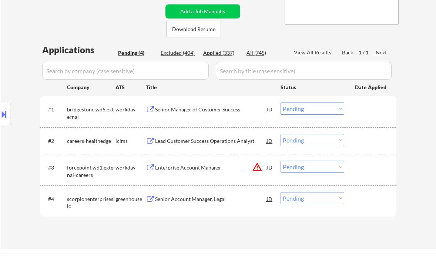
click at [300, 201] on select "Choose an option... Pending Applied Excluded (Questions) Excluded (Expired) Exc…" at bounding box center [313, 198] width 64 height 12
select select ""applied""
click at [281, 192] on select "Choose an option... Pending Applied Excluded (Questions) Excluded (Expired) Exc…" at bounding box center [313, 198] width 64 height 12
click at [179, 111] on div "Senior Manager of Customer Success" at bounding box center [211, 109] width 112 height 7
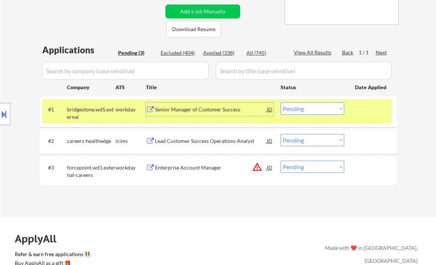
drag, startPoint x: 302, startPoint y: 109, endPoint x: 309, endPoint y: 114, distance: 8.5
click at [302, 109] on select "Choose an option... Pending Applied Excluded (Questions) Excluded (Expired) Exc…" at bounding box center [313, 109] width 64 height 12
click at [281, 103] on select "Choose an option... Pending Applied Excluded (Questions) Excluded (Expired) Exc…" at bounding box center [313, 109] width 64 height 12
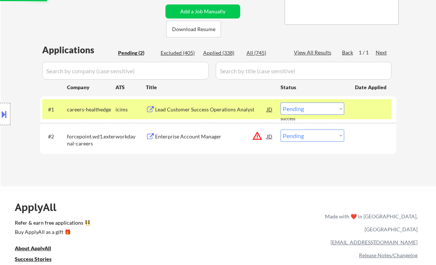
click at [204, 110] on div "Lead Customer Success Operations Analyst" at bounding box center [211, 109] width 112 height 7
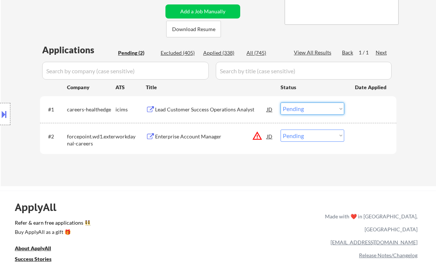
drag, startPoint x: 302, startPoint y: 108, endPoint x: 303, endPoint y: 114, distance: 6.9
click at [302, 108] on select "Choose an option... Pending Applied Excluded (Questions) Excluded (Expired) Exc…" at bounding box center [313, 109] width 64 height 12
click at [281, 103] on select "Choose an option... Pending Applied Excluded (Questions) Excluded (Expired) Exc…" at bounding box center [313, 109] width 64 height 12
click at [205, 141] on div "Enterprise Account Manager" at bounding box center [211, 136] width 112 height 13
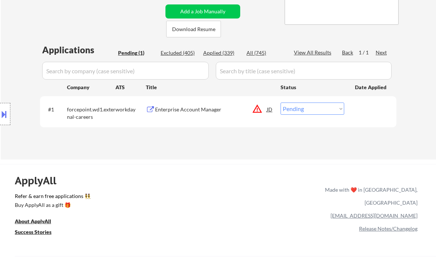
click at [285, 103] on select "Choose an option... Pending Applied Excluded (Questions) Excluded (Expired) Exc…" at bounding box center [313, 109] width 64 height 12
select select ""excluded__location_""
click at [281, 103] on select "Choose an option... Pending Applied Excluded (Questions) Excluded (Expired) Exc…" at bounding box center [313, 109] width 64 height 12
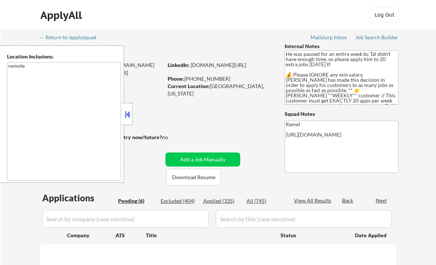
select select ""pending""
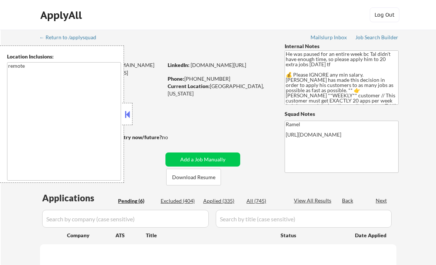
select select ""pending""
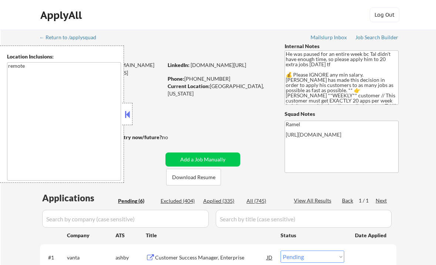
click at [129, 115] on button at bounding box center [127, 114] width 8 height 11
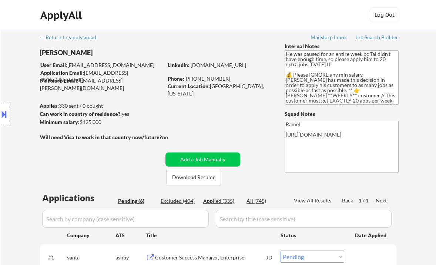
scroll to position [99, 0]
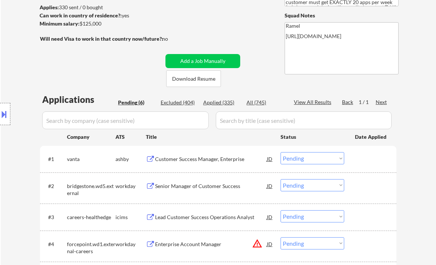
click at [220, 102] on div "Applied (335)" at bounding box center [221, 102] width 37 height 7
select select ""applied""
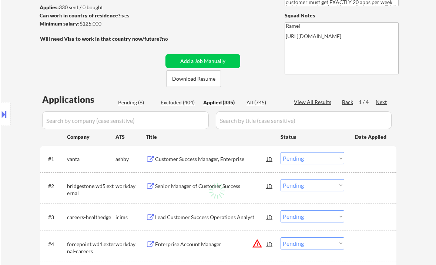
select select ""applied""
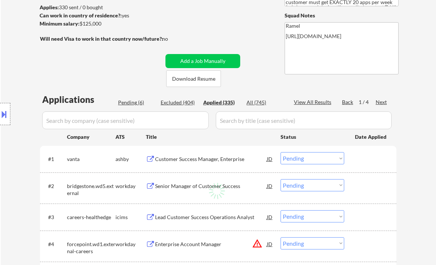
select select ""applied""
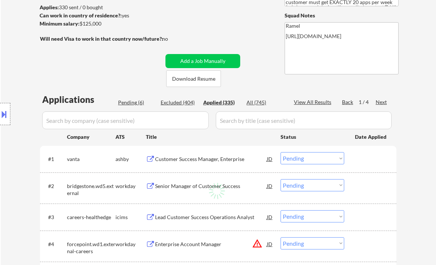
select select ""applied""
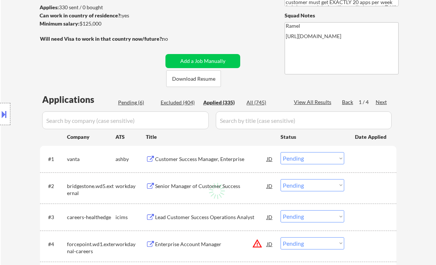
select select ""applied""
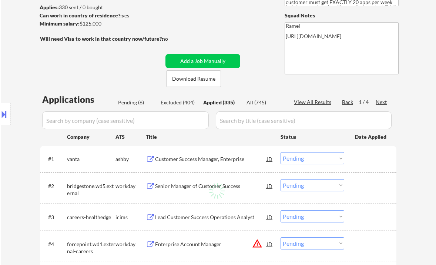
select select ""applied""
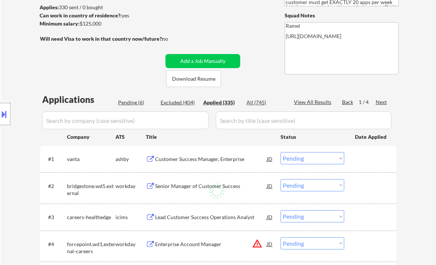
select select ""applied""
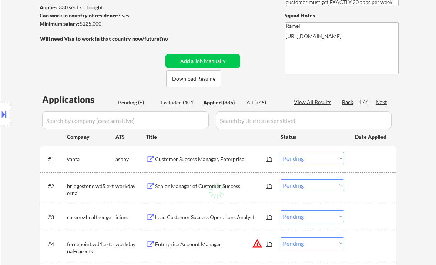
select select ""applied""
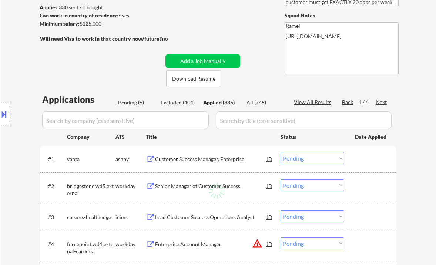
select select ""applied""
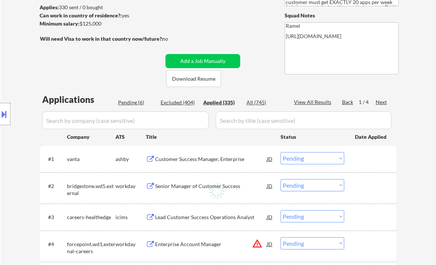
select select ""applied""
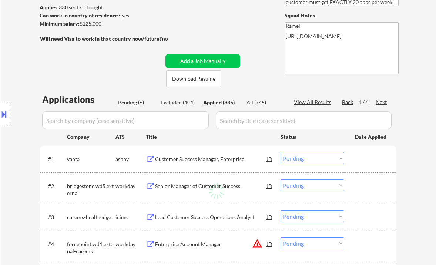
select select ""applied""
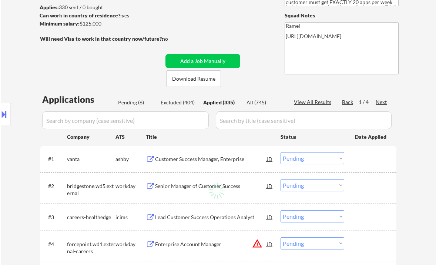
select select ""applied""
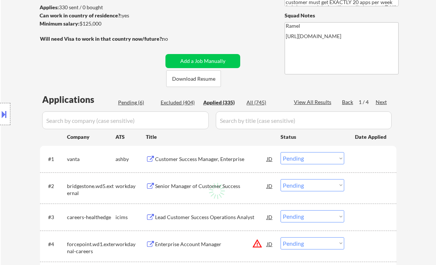
select select ""applied""
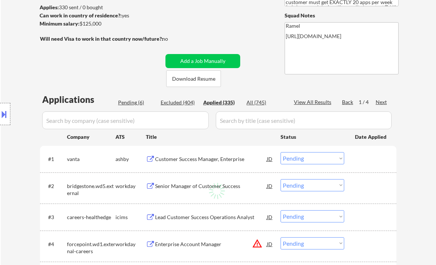
select select ""applied""
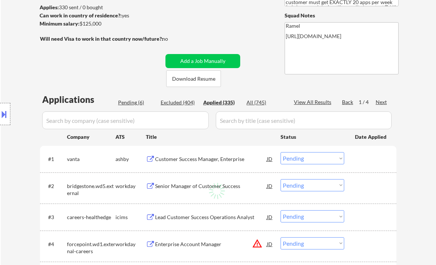
select select ""applied""
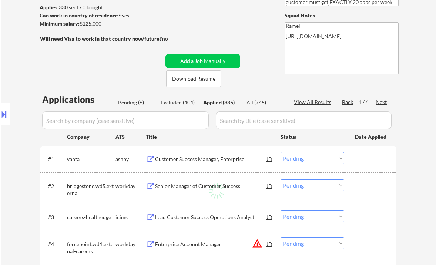
select select ""applied""
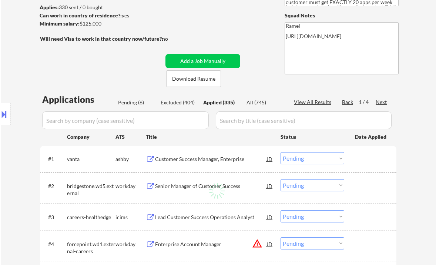
select select ""applied""
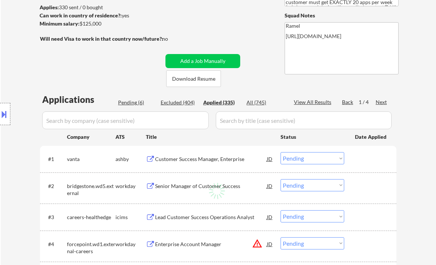
select select ""applied""
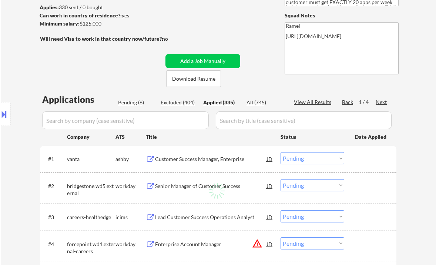
select select ""applied""
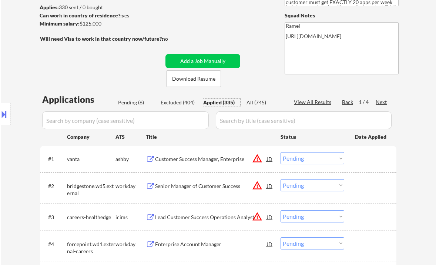
select select ""applied""
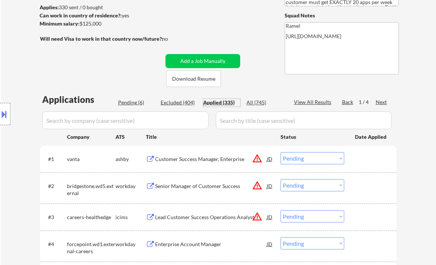
select select ""applied""
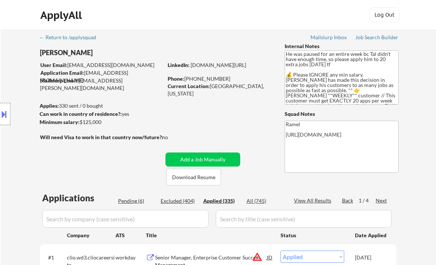
click at [15, 56] on div "Location Inclusions: remote" at bounding box center [66, 114] width 133 height 137
click at [314, 203] on div "View All Results" at bounding box center [314, 200] width 40 height 7
select select ""applied""
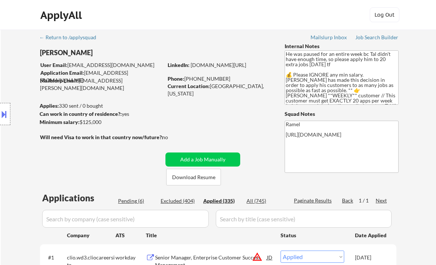
select select ""applied""
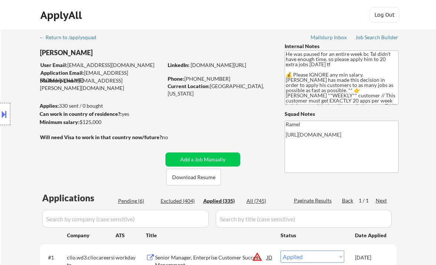
select select ""applied""
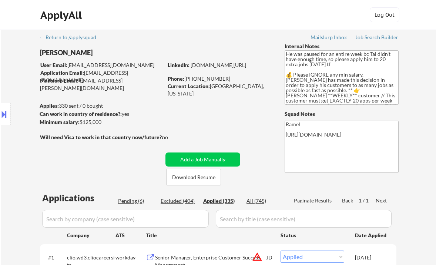
select select ""applied""
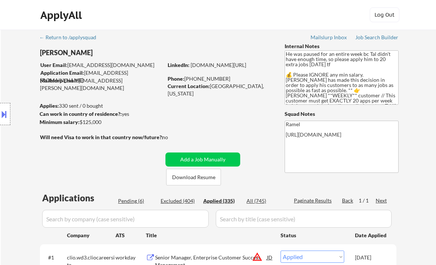
select select ""applied""
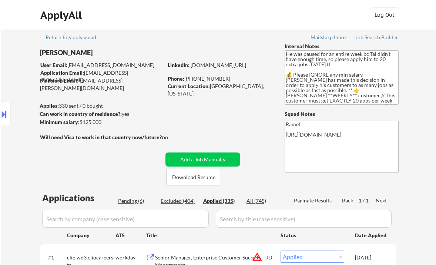
select select ""applied""
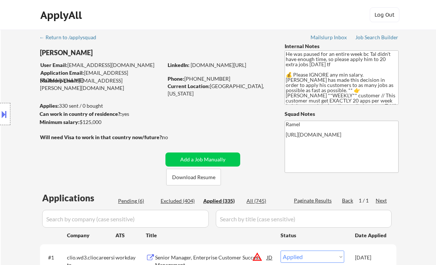
select select ""applied""
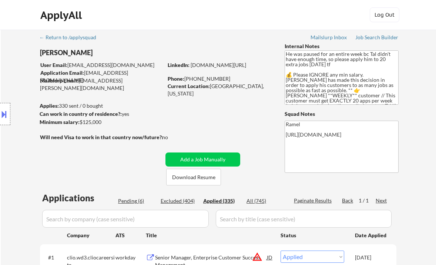
select select ""applied""
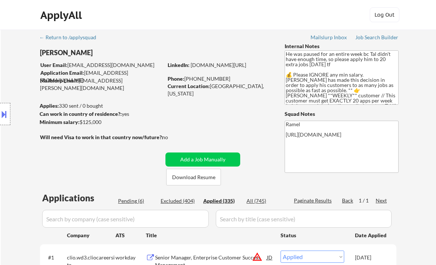
select select ""applied""
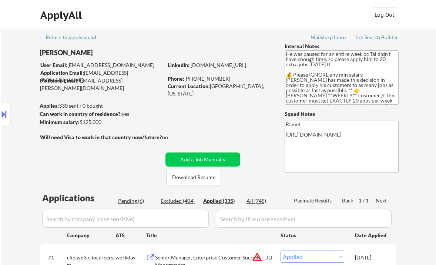
select select ""applied""
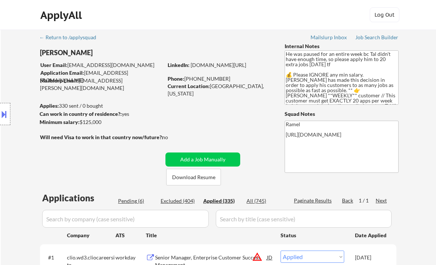
select select ""applied""
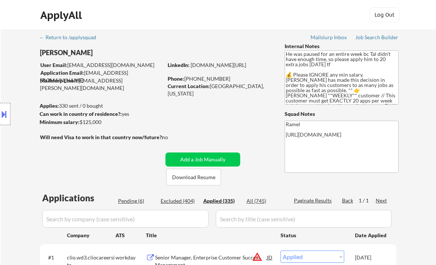
select select ""applied""
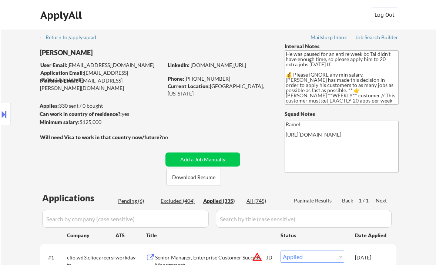
select select ""applied""
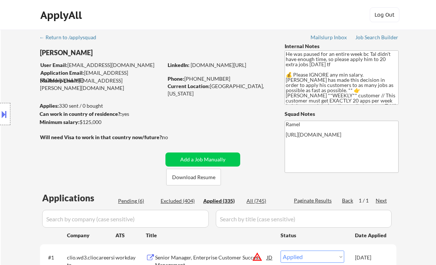
select select ""applied""
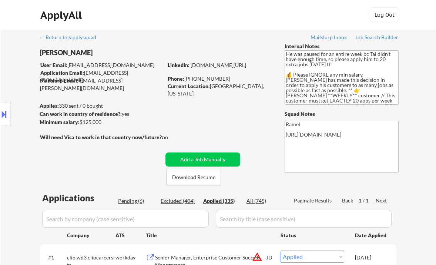
select select ""applied""
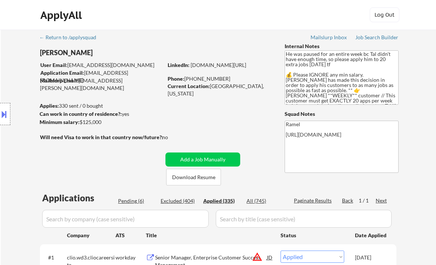
select select ""applied""
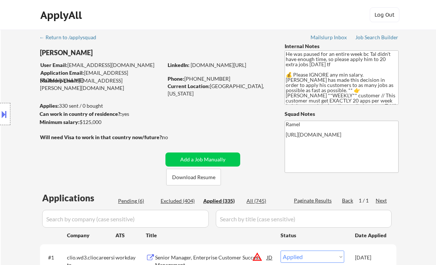
select select ""applied""
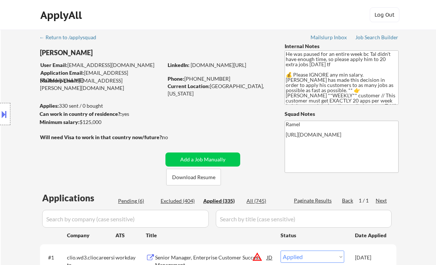
select select ""applied""
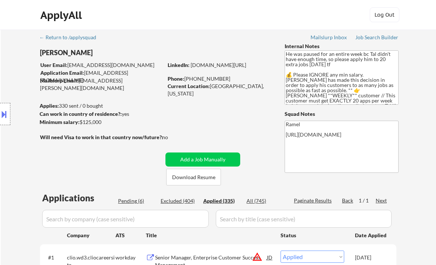
select select ""applied""
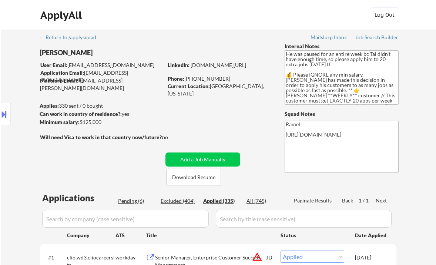
select select ""applied""
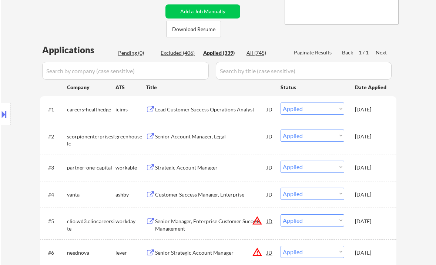
scroll to position [197, 0]
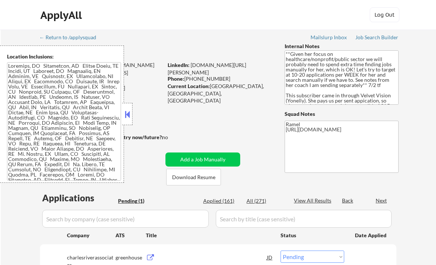
select select ""pending""
click at [131, 115] on button at bounding box center [127, 114] width 8 height 11
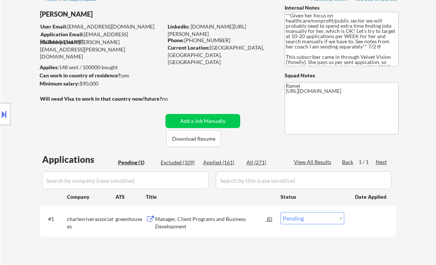
scroll to position [49, 0]
